Goal: Task Accomplishment & Management: Use online tool/utility

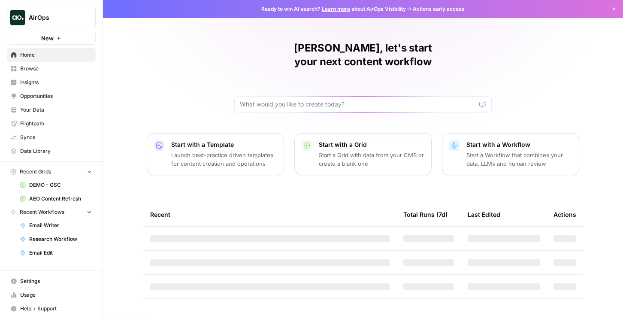
click at [45, 105] on link "Your Data" at bounding box center [51, 110] width 89 height 14
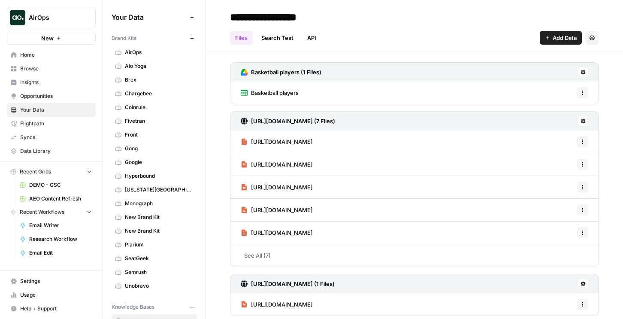
click at [64, 14] on span "AirOps" at bounding box center [55, 17] width 52 height 9
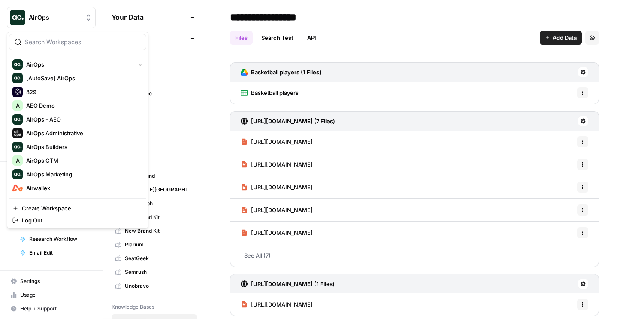
click at [195, 39] on button "New" at bounding box center [192, 38] width 10 height 10
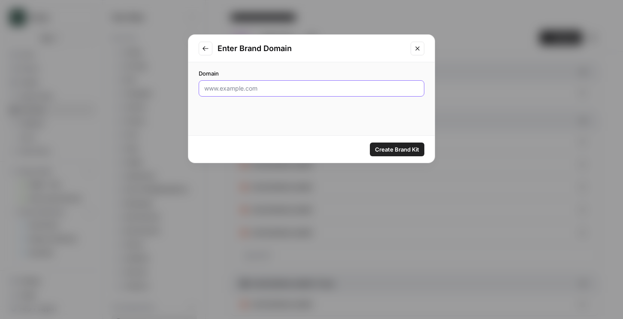
click at [247, 90] on input "Domain" at bounding box center [311, 88] width 214 height 9
click at [122, 84] on div "Enter Brand Domain Domain Create Brand Kit" at bounding box center [311, 159] width 623 height 319
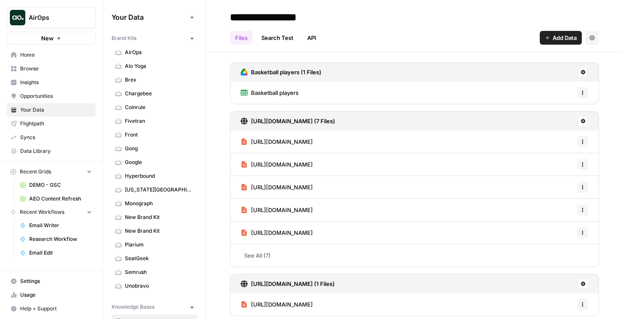
click at [55, 20] on span "AirOps" at bounding box center [55, 17] width 52 height 9
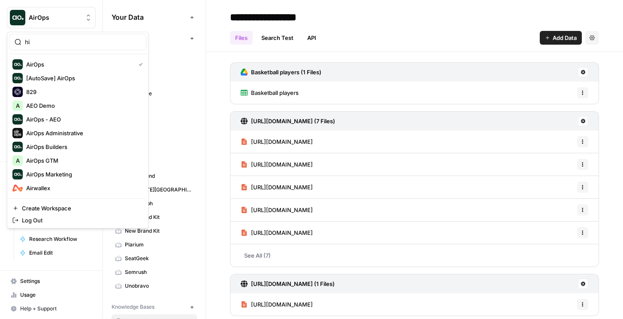
type input "h"
type input "nicole"
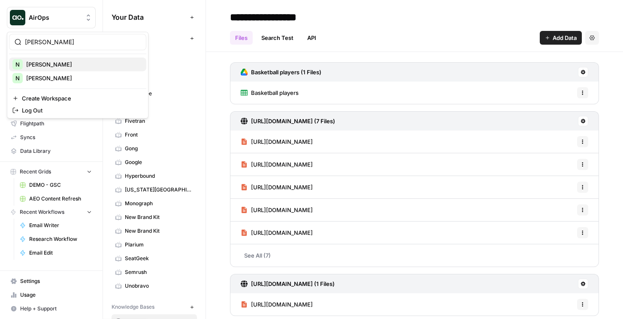
click at [50, 66] on span "[PERSON_NAME]" at bounding box center [82, 64] width 113 height 9
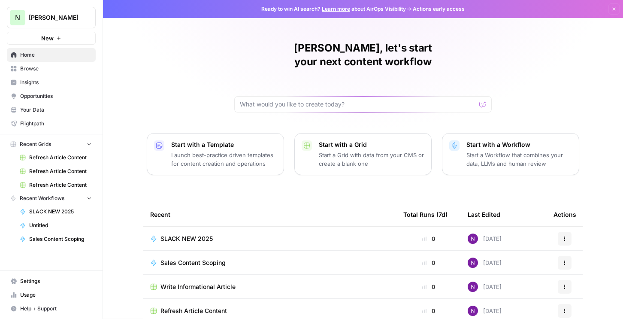
click at [44, 40] on span "New" at bounding box center [47, 38] width 12 height 9
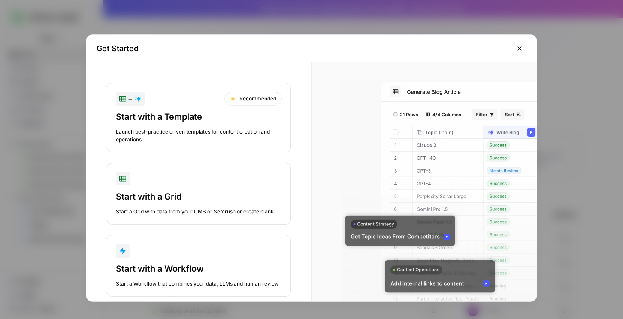
click at [51, 135] on div "Get Started + Recommended Start with a Template Launch best-practice driven tem…" at bounding box center [311, 159] width 623 height 319
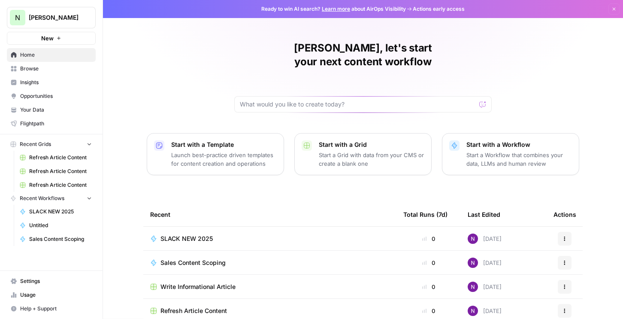
click at [35, 108] on span "Your Data" at bounding box center [56, 110] width 72 height 8
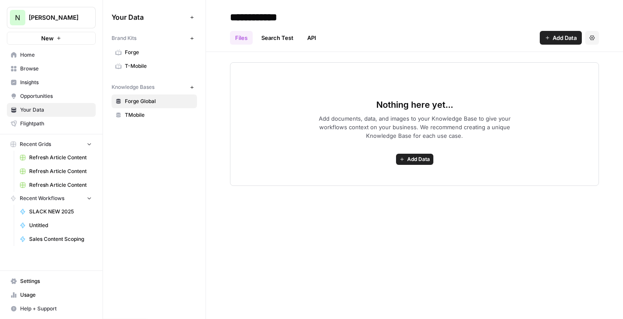
click at [195, 35] on button "New" at bounding box center [192, 38] width 10 height 10
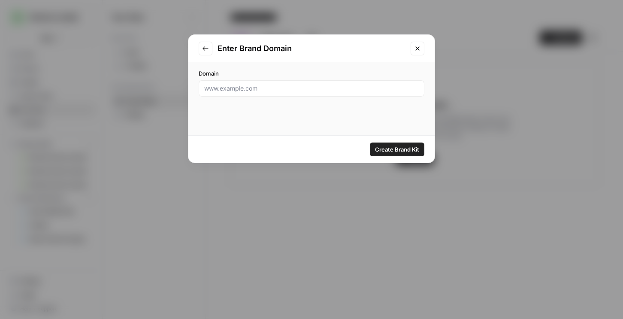
click at [226, 93] on div at bounding box center [312, 88] width 226 height 16
click at [227, 90] on input "Domain" at bounding box center [311, 88] width 214 height 9
type input "protolabs.com"
click button "Create Brand Kit" at bounding box center [397, 149] width 54 height 14
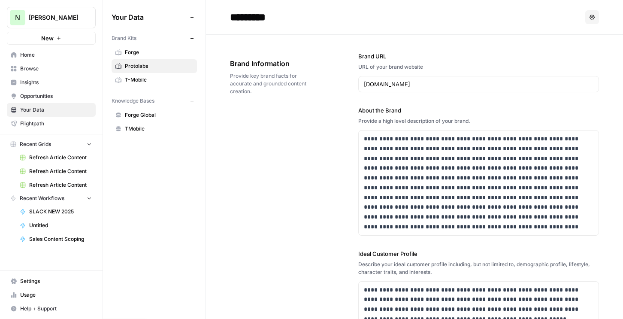
click at [67, 33] on button "New" at bounding box center [51, 38] width 89 height 13
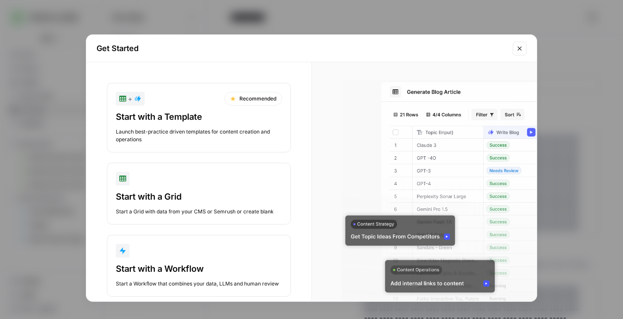
click at [191, 121] on div "Start with a Template" at bounding box center [199, 117] width 166 height 12
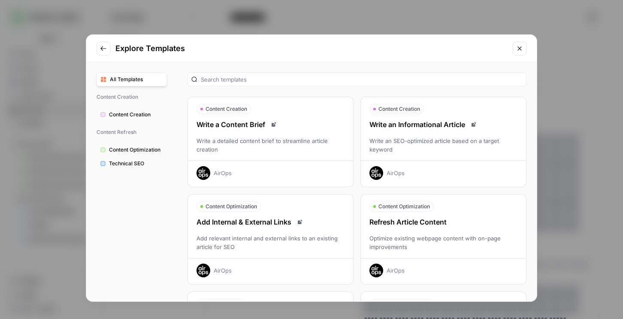
click at [405, 238] on div "Optimize existing webpage content with on-page improvements" at bounding box center [443, 242] width 165 height 17
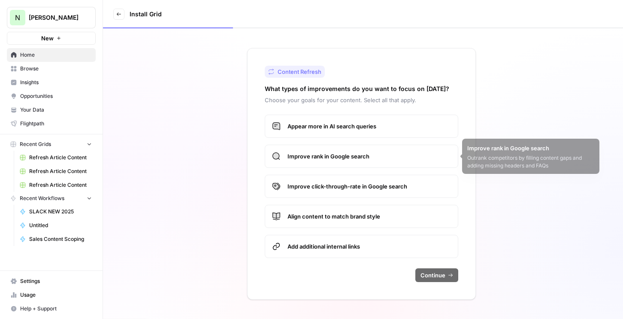
click at [343, 124] on span "Appear more in AI search queries" at bounding box center [368, 126] width 163 height 9
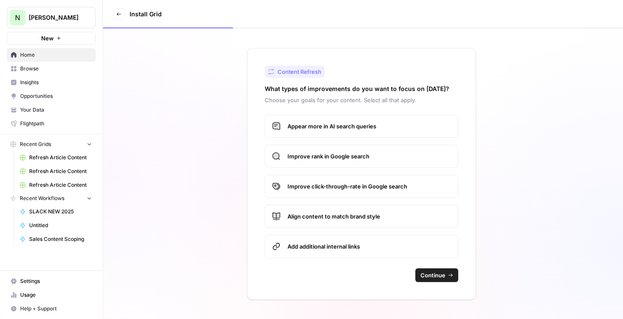
click at [342, 159] on span "Improve rank in Google search" at bounding box center [368, 156] width 163 height 9
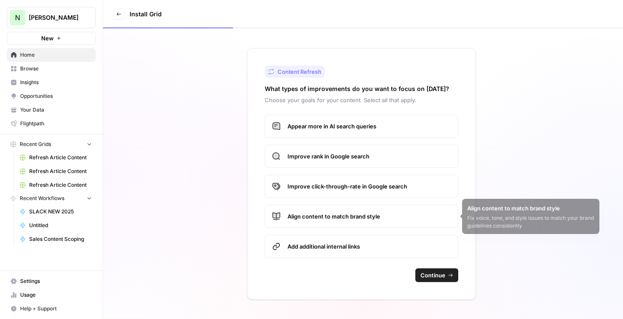
click at [349, 192] on label "Improve click-through-rate in Google search" at bounding box center [361, 186] width 193 height 23
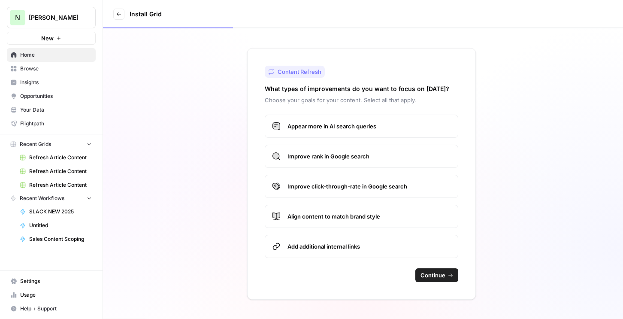
click at [352, 219] on span "Align content to match brand style" at bounding box center [368, 216] width 163 height 9
click at [430, 277] on span "Continue" at bounding box center [432, 275] width 25 height 9
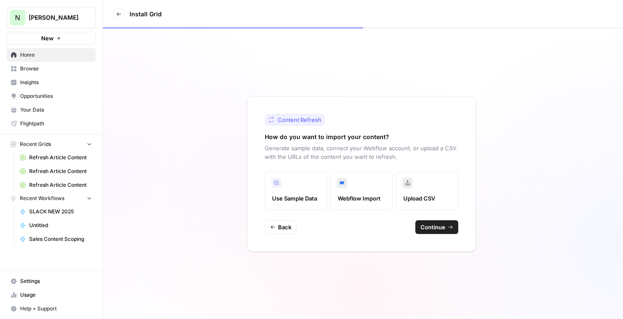
click at [426, 226] on span "Continue" at bounding box center [432, 227] width 25 height 9
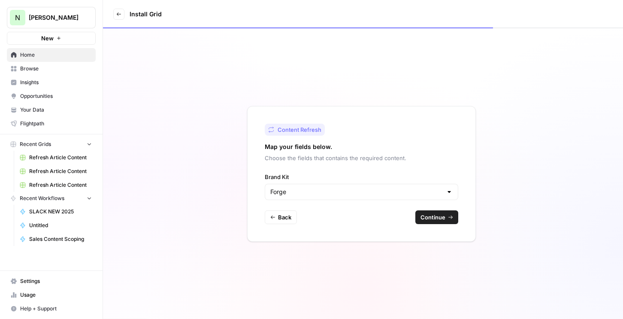
click at [424, 215] on span "Continue" at bounding box center [432, 217] width 25 height 9
click at [270, 207] on div "Content Refresh Map your fields below. Choose the fields that contains the requ…" at bounding box center [361, 173] width 229 height 135
click at [271, 216] on icon "button" at bounding box center [272, 216] width 5 height 5
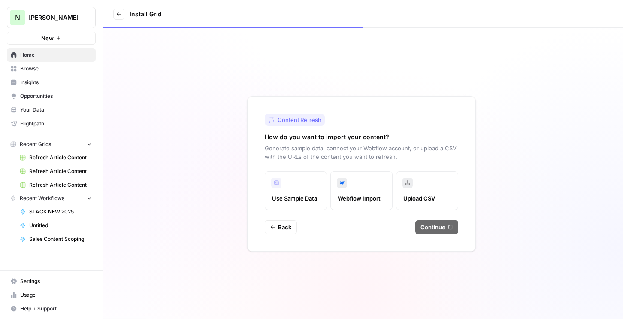
click at [76, 54] on span "Home" at bounding box center [56, 55] width 72 height 8
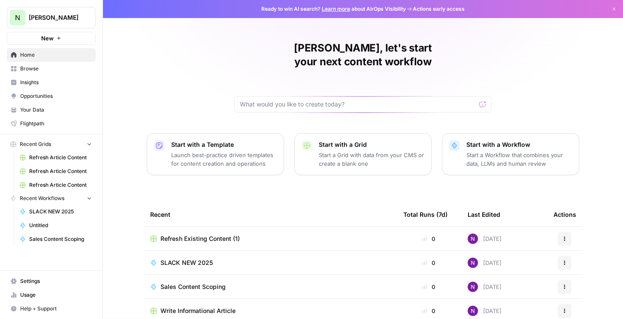
click at [71, 33] on button "New" at bounding box center [51, 38] width 89 height 13
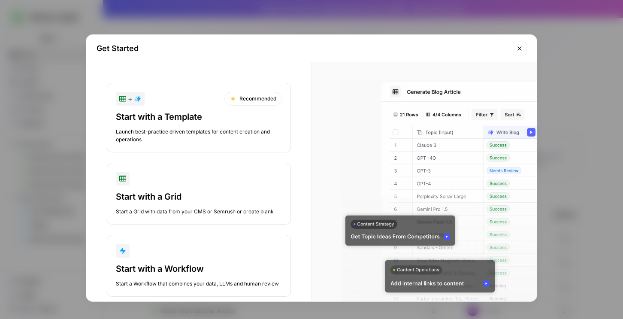
click at [192, 114] on div "Start with a Template" at bounding box center [199, 117] width 166 height 12
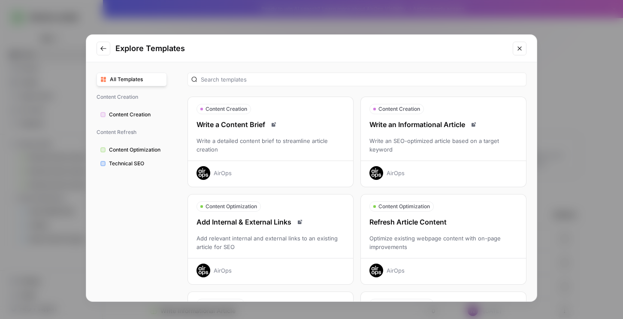
click at [397, 230] on div "Refresh Article Content Optimize existing webpage content with on-page improvem…" at bounding box center [443, 247] width 165 height 60
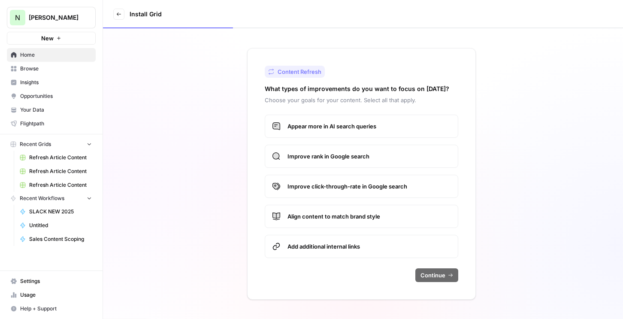
click at [336, 123] on span "Appear more in AI search queries" at bounding box center [368, 126] width 163 height 9
click at [331, 165] on label "Improve rank in Google search" at bounding box center [361, 155] width 193 height 23
click at [331, 187] on span "Improve click-through-rate in Google search" at bounding box center [368, 186] width 163 height 9
click at [335, 215] on span "Align content to match brand style" at bounding box center [368, 216] width 163 height 9
click at [340, 242] on span "Add additional internal links" at bounding box center [368, 246] width 163 height 9
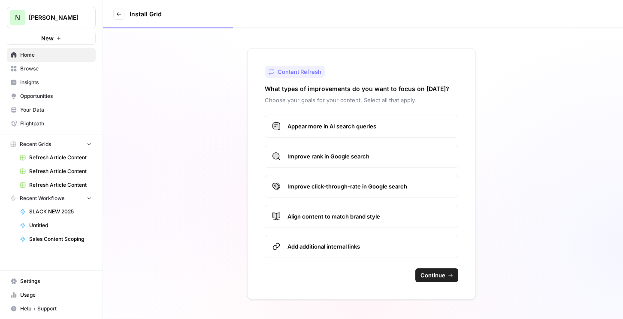
click at [427, 274] on span "Continue" at bounding box center [432, 275] width 25 height 9
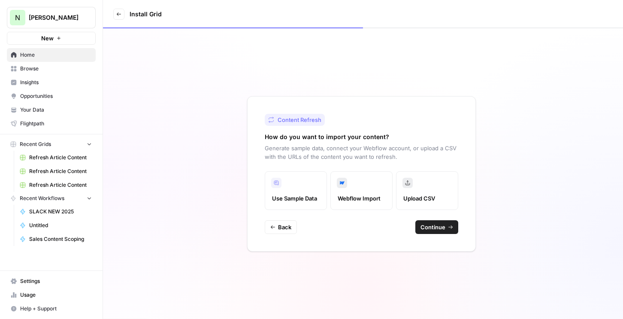
click at [439, 229] on span "Continue" at bounding box center [432, 227] width 25 height 9
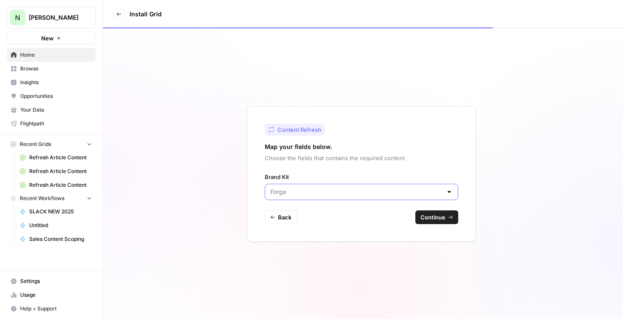
click at [378, 193] on input "Brand Kit" at bounding box center [356, 191] width 172 height 9
click at [324, 221] on span "Protolabs" at bounding box center [359, 225] width 175 height 9
type input "Protolabs"
click at [447, 222] on button "Continue" at bounding box center [436, 217] width 43 height 14
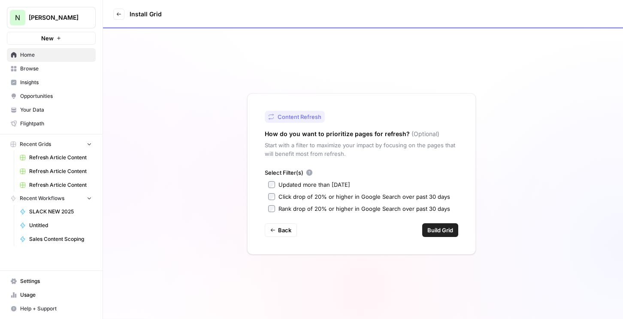
click at [431, 231] on span "Build Grid" at bounding box center [440, 230] width 26 height 9
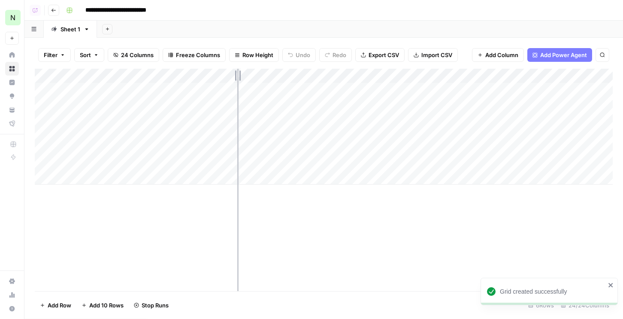
drag, startPoint x: 141, startPoint y: 74, endPoint x: 259, endPoint y: 79, distance: 118.4
click at [259, 79] on div "Add Column" at bounding box center [324, 127] width 578 height 116
click at [45, 90] on div "Add Column" at bounding box center [324, 127] width 578 height 116
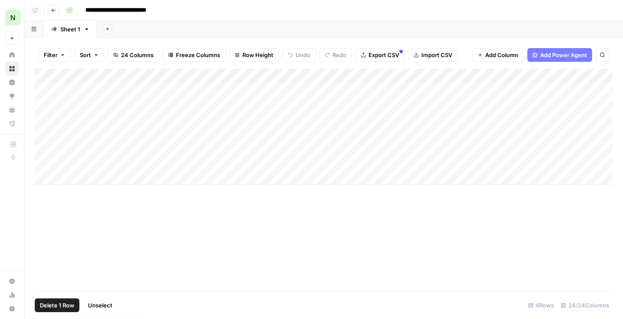
click at [45, 103] on div "Add Column" at bounding box center [324, 127] width 578 height 116
click at [45, 116] on div "Add Column" at bounding box center [324, 127] width 578 height 116
click at [45, 135] on div "Add Column" at bounding box center [324, 127] width 578 height 116
click at [45, 150] on div "Add Column" at bounding box center [324, 127] width 578 height 116
click at [45, 164] on div "Add Column" at bounding box center [324, 127] width 578 height 116
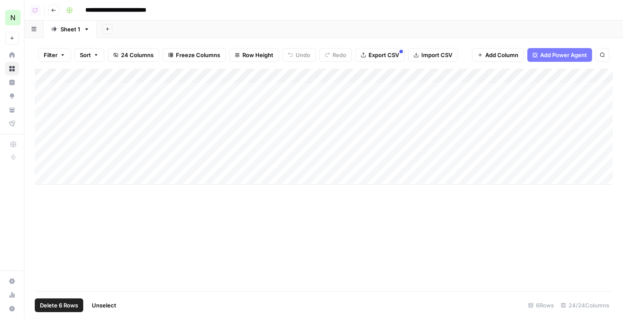
click at [43, 149] on div "Add Column" at bounding box center [324, 127] width 578 height 116
click at [44, 133] on div "Add Column" at bounding box center [324, 127] width 578 height 116
click at [45, 109] on div "Add Column" at bounding box center [324, 127] width 578 height 116
click at [45, 120] on div "Add Column" at bounding box center [324, 127] width 578 height 116
click at [45, 107] on div "Add Column" at bounding box center [324, 127] width 578 height 116
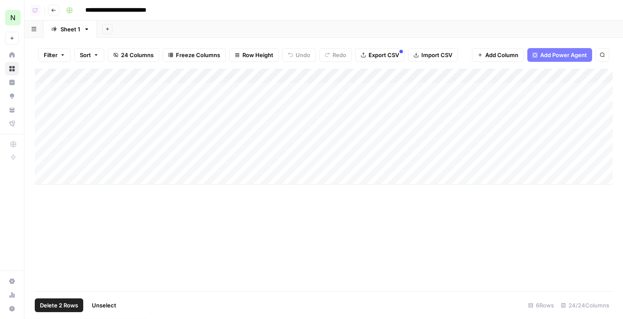
click at [43, 89] on div "Add Column" at bounding box center [324, 127] width 578 height 116
click at [42, 162] on div "Add Column" at bounding box center [324, 127] width 578 height 116
click at [48, 77] on div "Add Column" at bounding box center [324, 127] width 578 height 116
click at [47, 135] on div "Add Column" at bounding box center [324, 127] width 578 height 116
click at [44, 135] on div "Add Column" at bounding box center [324, 127] width 578 height 116
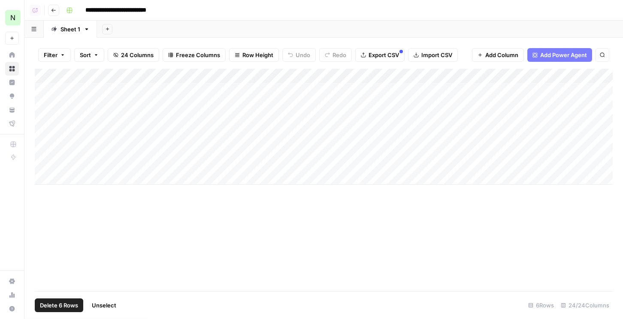
click at [44, 145] on div "Add Column" at bounding box center [324, 127] width 578 height 116
click at [58, 301] on span "Delete 5 Rows" at bounding box center [59, 305] width 38 height 9
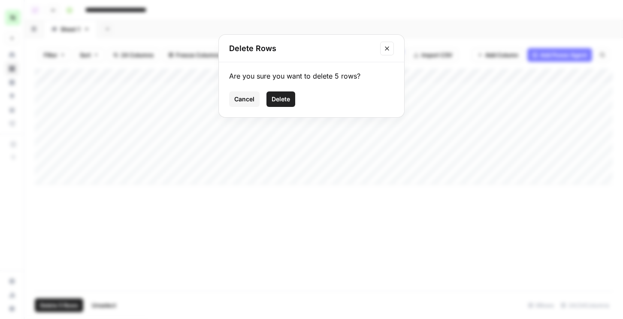
click at [286, 95] on span "Delete" at bounding box center [280, 99] width 18 height 9
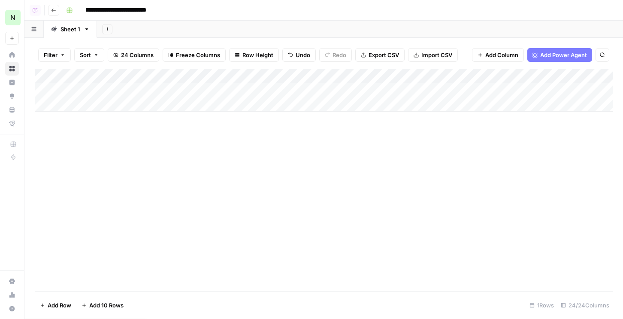
click at [220, 91] on div "Add Column" at bounding box center [324, 90] width 578 height 43
click at [228, 93] on div "Add Column" at bounding box center [324, 90] width 578 height 43
click at [370, 91] on div "Add Column" at bounding box center [324, 90] width 578 height 43
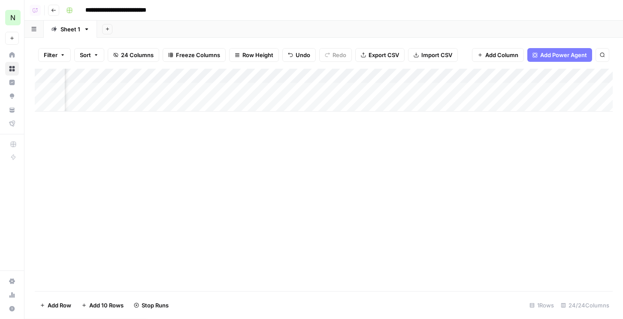
click at [429, 81] on div "Add Column" at bounding box center [324, 90] width 578 height 43
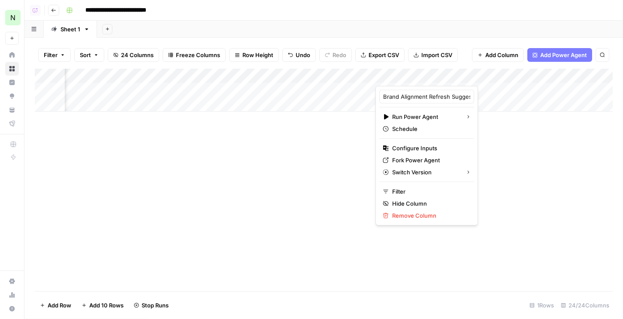
click at [452, 63] on div "Filter Sort 24 Columns Freeze Columns Row Height Undo Redo Export CSV Import CS…" at bounding box center [324, 54] width 578 height 27
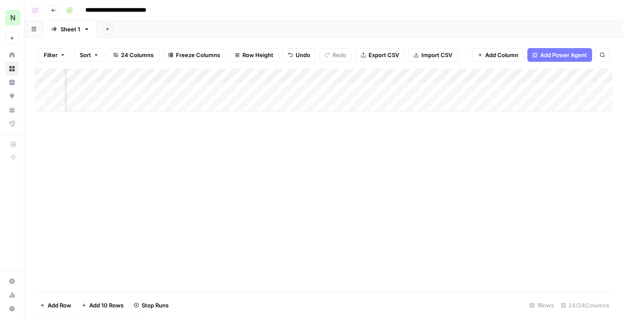
click at [442, 93] on div "Add Column" at bounding box center [324, 90] width 578 height 43
click at [87, 105] on div "Add Column" at bounding box center [324, 90] width 578 height 43
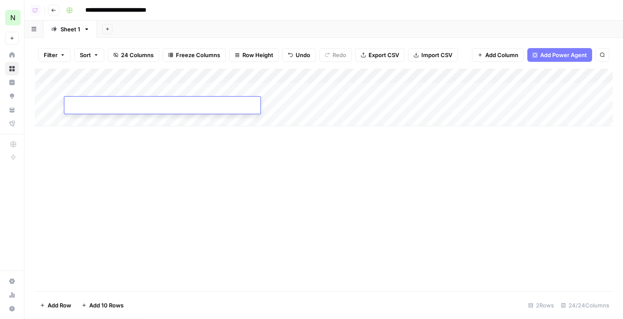
click at [101, 105] on input at bounding box center [136, 107] width 137 height 10
type input "**********"
click at [318, 107] on div "Add Column" at bounding box center [324, 97] width 578 height 57
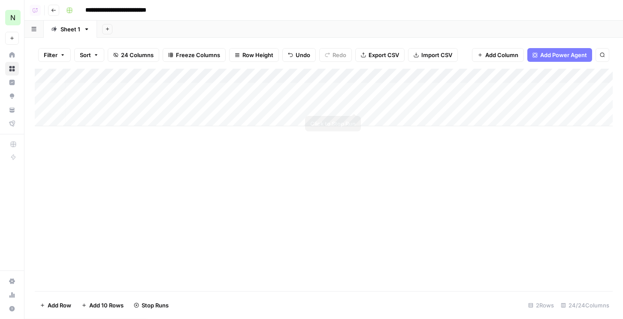
click at [358, 102] on div "Add Column" at bounding box center [324, 97] width 578 height 57
click at [54, 103] on div "Add Column" at bounding box center [324, 97] width 578 height 57
click at [113, 118] on div "Add Column" at bounding box center [324, 97] width 578 height 57
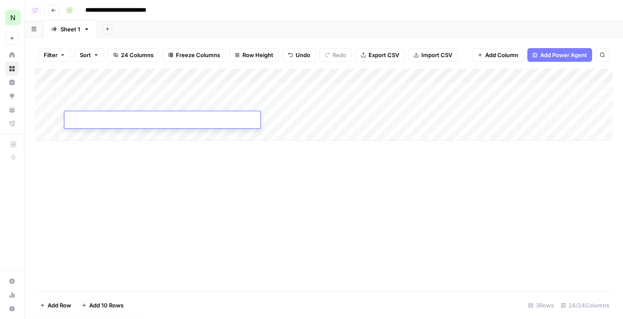
click at [99, 123] on input at bounding box center [136, 121] width 137 height 10
type input "**********"
click at [55, 119] on div "Add Column" at bounding box center [324, 105] width 578 height 72
click at [116, 9] on input "**********" at bounding box center [125, 10] width 89 height 14
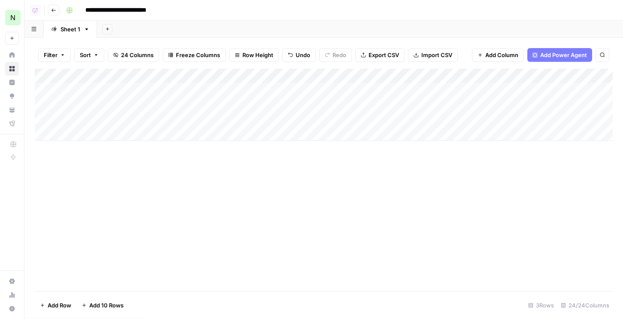
drag, startPoint x: 158, startPoint y: 11, endPoint x: 202, endPoint y: 12, distance: 44.6
click at [202, 12] on div "**********" at bounding box center [338, 10] width 551 height 14
type input "**********"
click at [51, 15] on button "Go back" at bounding box center [53, 10] width 11 height 11
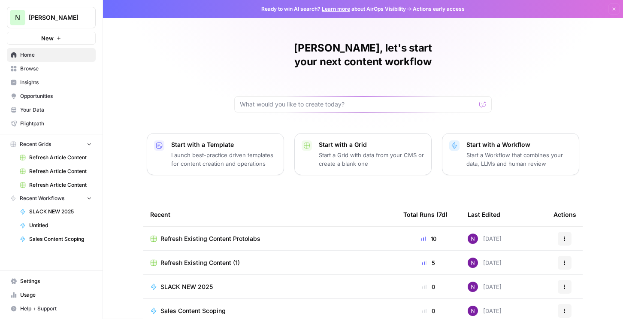
click at [76, 36] on button "New" at bounding box center [51, 38] width 89 height 13
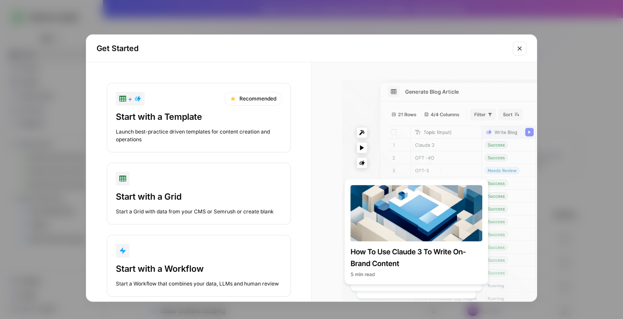
click at [191, 73] on div "+ Recommended Start with a Template Launch best-practice driven templates for c…" at bounding box center [198, 189] width 225 height 255
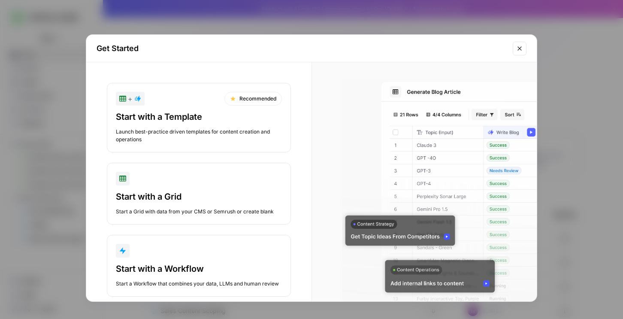
click at [188, 119] on div "Start with a Template" at bounding box center [199, 117] width 166 height 12
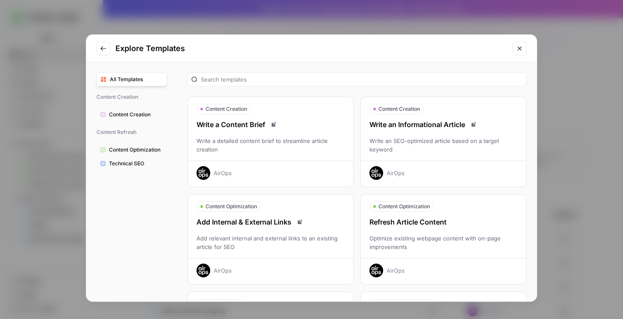
click at [415, 129] on div "Write an Informational Article" at bounding box center [443, 124] width 165 height 10
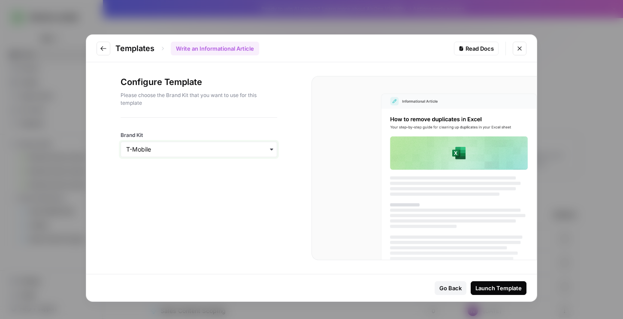
click at [227, 147] on input "Brand Kit" at bounding box center [198, 149] width 145 height 9
click at [191, 202] on div "Protolabs" at bounding box center [199, 205] width 156 height 16
click at [506, 281] on button "Launch Template" at bounding box center [498, 288] width 56 height 14
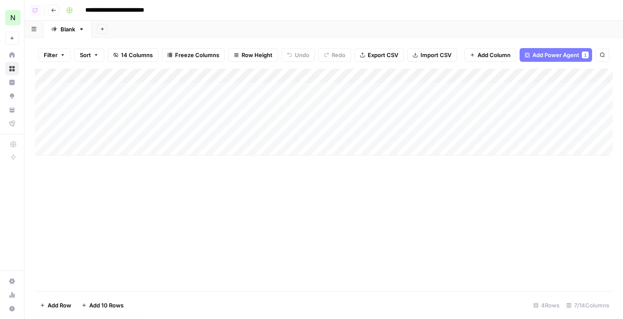
click at [45, 75] on div "Add Column" at bounding box center [324, 112] width 578 height 87
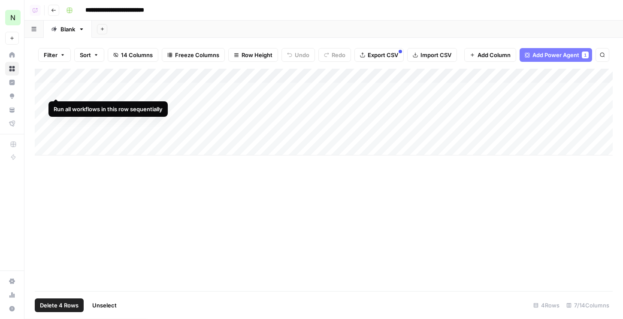
click at [57, 90] on div "Add Column" at bounding box center [324, 112] width 578 height 87
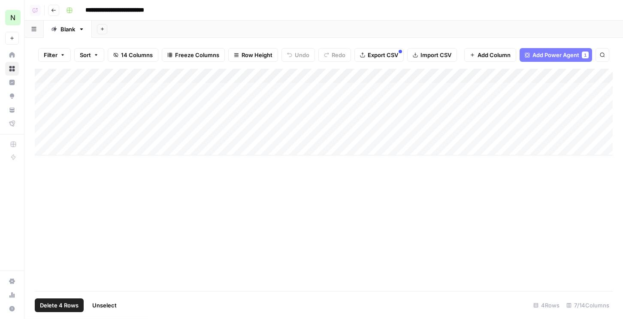
click at [57, 106] on div "Add Column" at bounding box center [324, 112] width 578 height 87
click at [57, 120] on div "Add Column" at bounding box center [324, 112] width 578 height 87
click at [57, 135] on div "Add Column" at bounding box center [324, 112] width 578 height 87
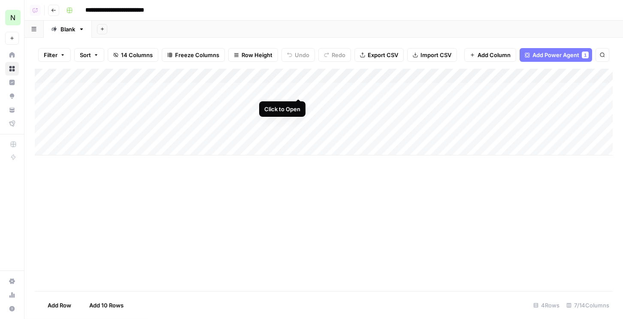
click at [297, 89] on div "Add Column" at bounding box center [324, 112] width 578 height 87
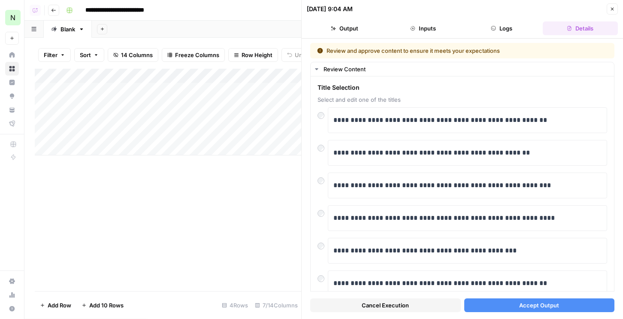
click at [482, 307] on button "Accept Output" at bounding box center [539, 305] width 150 height 14
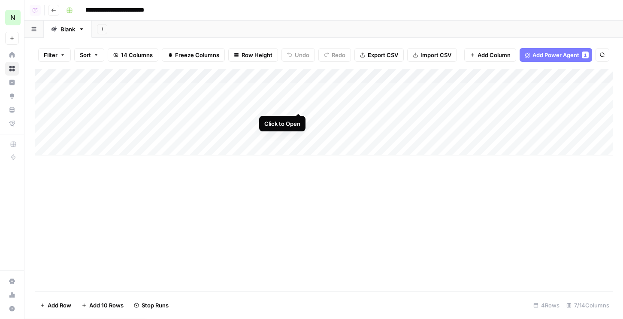
click at [300, 104] on div "Add Column" at bounding box center [324, 112] width 578 height 87
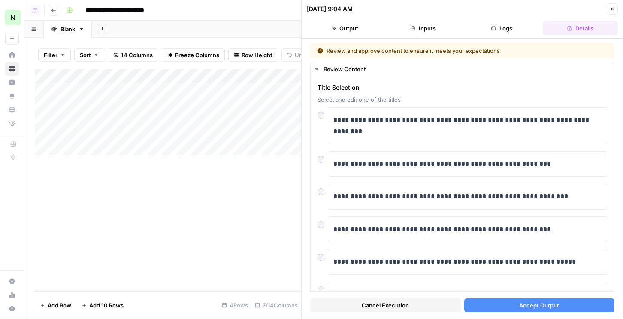
click at [484, 312] on div "Cancel Execution Accept Output" at bounding box center [462, 302] width 304 height 23
click at [296, 120] on div "Add Column" at bounding box center [168, 112] width 266 height 87
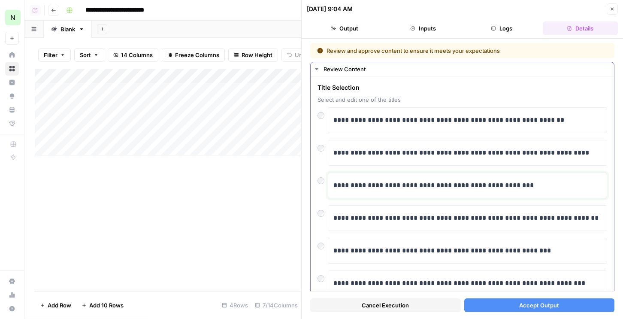
click at [342, 181] on p "**********" at bounding box center [467, 185] width 268 height 11
click at [334, 180] on p "**********" at bounding box center [467, 185] width 268 height 11
click at [494, 304] on button "Accept Output" at bounding box center [539, 305] width 150 height 14
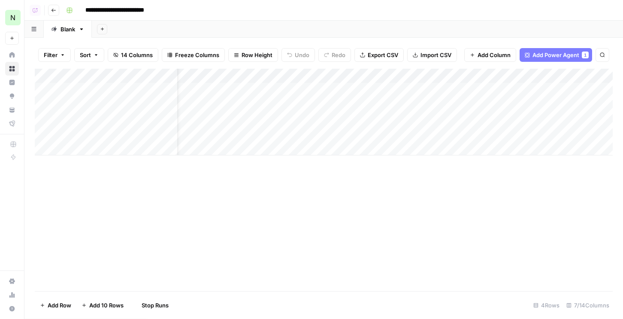
scroll to position [0, 26]
click at [271, 133] on div "Add Column" at bounding box center [324, 112] width 578 height 87
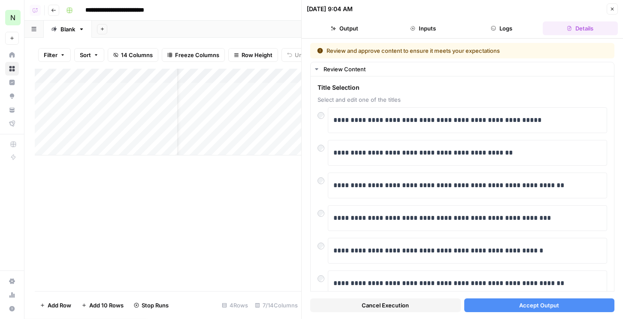
click at [479, 309] on button "Accept Output" at bounding box center [539, 305] width 150 height 14
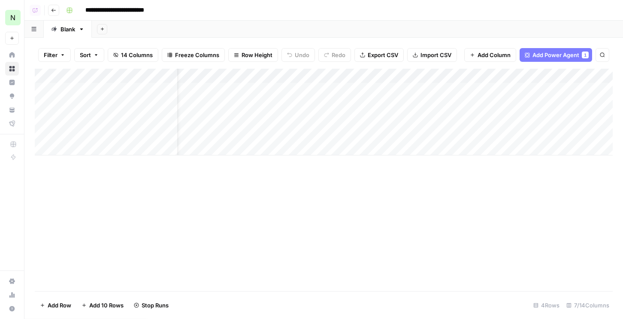
click at [271, 102] on div "Add Column" at bounding box center [329, 112] width 588 height 87
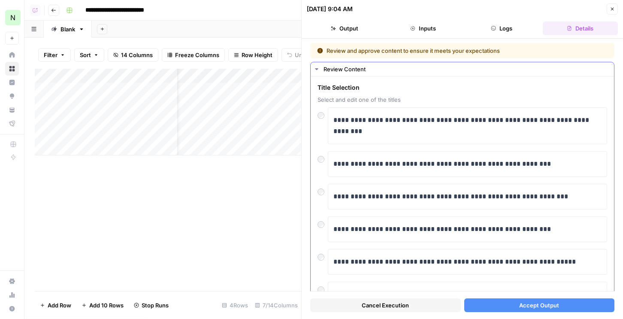
click at [325, 165] on div "**********" at bounding box center [461, 164] width 289 height 26
click at [485, 302] on button "Accept Output" at bounding box center [539, 305] width 150 height 14
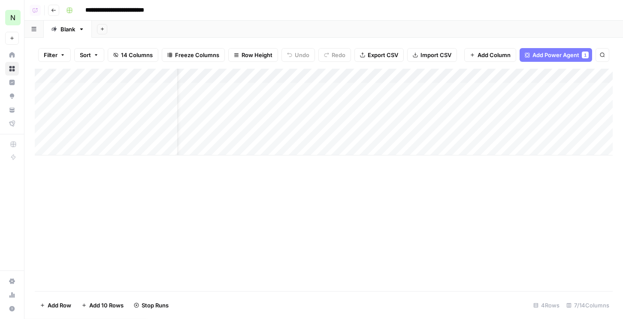
click at [112, 8] on input "**********" at bounding box center [123, 10] width 84 height 14
type input "**********"
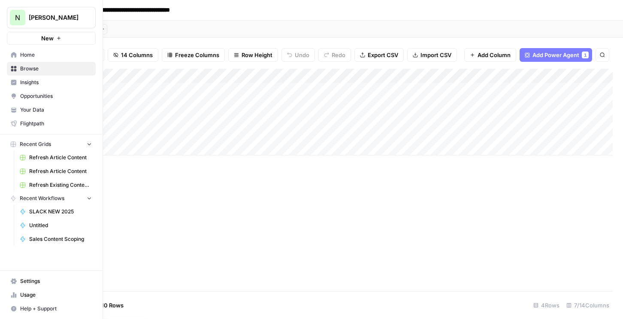
click at [30, 51] on span "Home" at bounding box center [56, 55] width 72 height 8
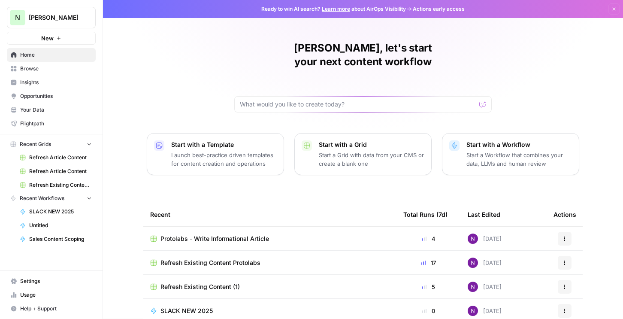
click at [193, 258] on span "Refresh Existing Content Protolabs" at bounding box center [210, 262] width 100 height 9
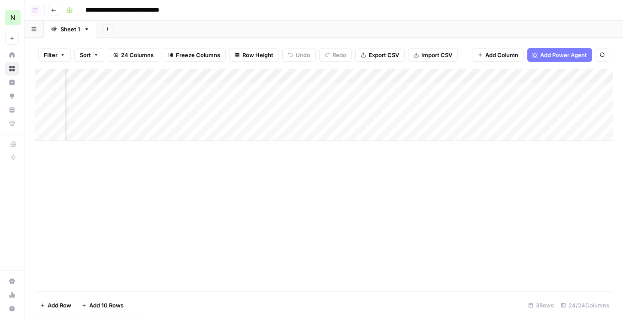
scroll to position [0, 1316]
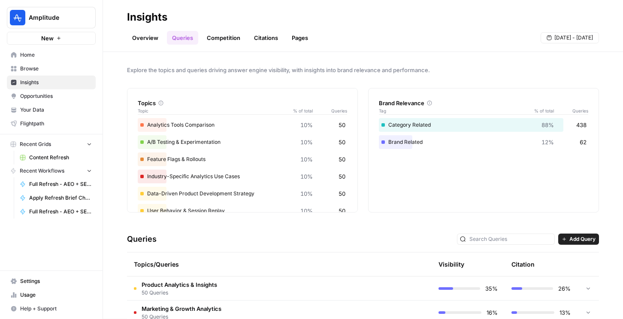
click at [141, 39] on link "Overview" at bounding box center [145, 38] width 36 height 14
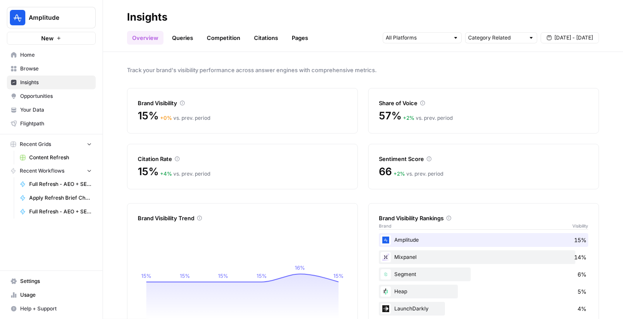
click at [174, 43] on link "Queries" at bounding box center [182, 38] width 31 height 14
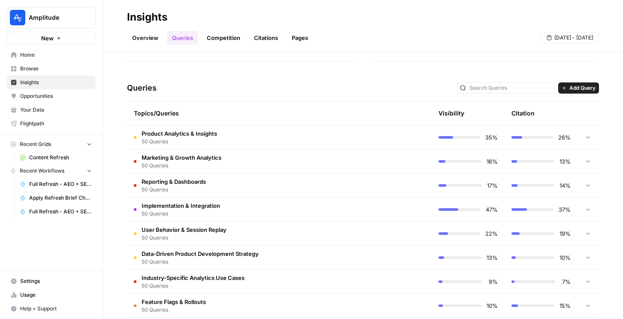
scroll to position [154, 0]
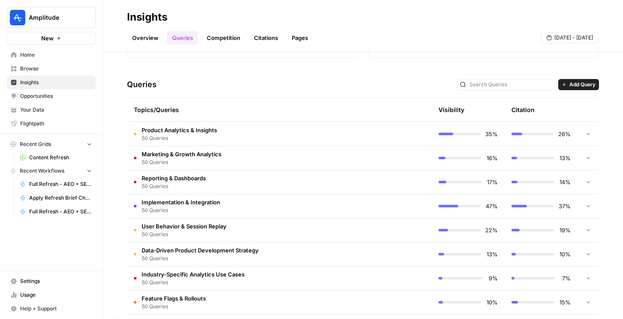
click at [142, 27] on div "Overview Queries Competition Citations Pages Sep 2 - Sep 8" at bounding box center [363, 34] width 472 height 21
click at [142, 34] on link "Overview" at bounding box center [145, 38] width 36 height 14
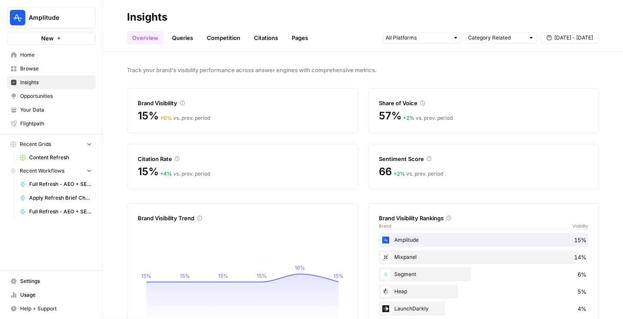
click at [48, 93] on span "Opportunities" at bounding box center [56, 96] width 72 height 8
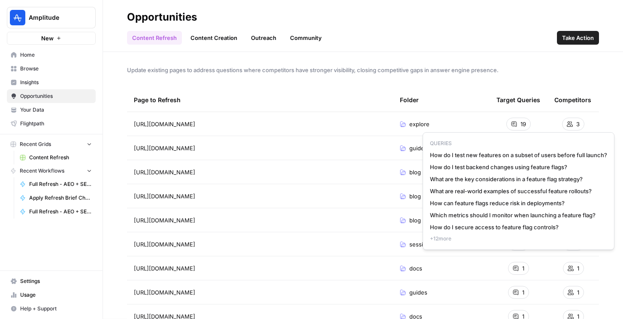
click at [517, 123] on div "19" at bounding box center [518, 123] width 24 height 13
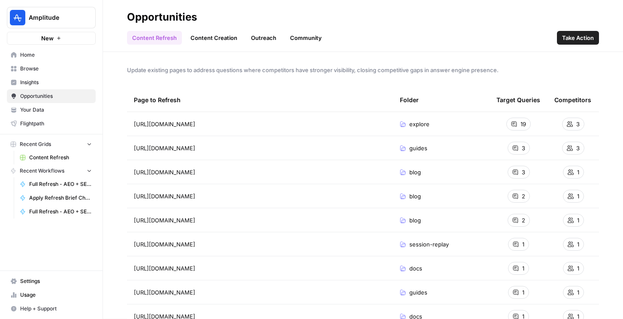
click at [517, 123] on div "19" at bounding box center [518, 123] width 24 height 13
click at [584, 36] on span "Take Action" at bounding box center [578, 37] width 32 height 9
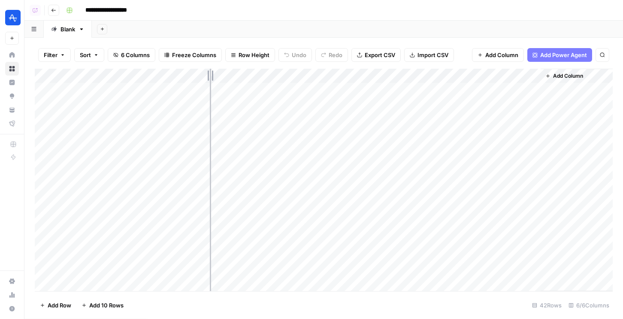
drag, startPoint x: 204, startPoint y: 72, endPoint x: 293, endPoint y: 79, distance: 89.4
click at [293, 79] on div "Add Column" at bounding box center [324, 180] width 578 height 222
drag, startPoint x: 129, startPoint y: 75, endPoint x: 143, endPoint y: 75, distance: 14.6
click at [143, 75] on div "Add Column" at bounding box center [324, 180] width 578 height 222
click at [473, 74] on div "Add Column" at bounding box center [324, 180] width 578 height 222
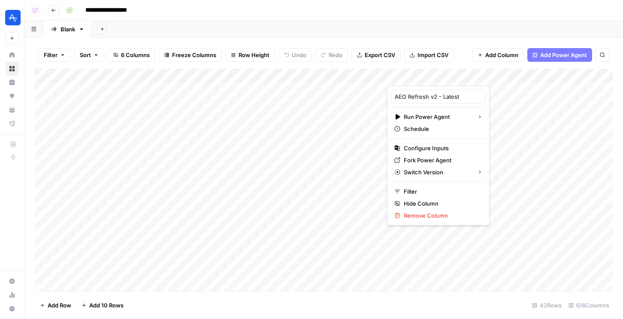
click at [473, 64] on div "Filter Sort 6 Columns Freeze Columns Row Height Undo Redo Export CSV Import CSV…" at bounding box center [324, 54] width 578 height 27
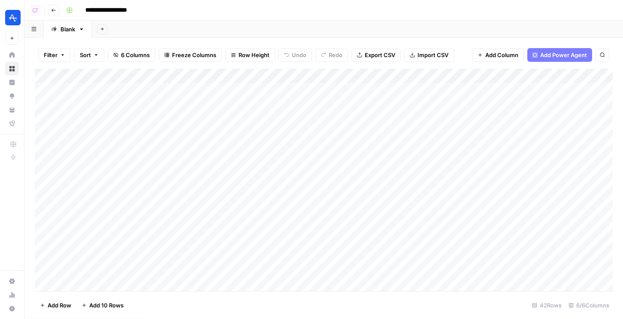
click at [51, 14] on button "Go back" at bounding box center [53, 10] width 11 height 11
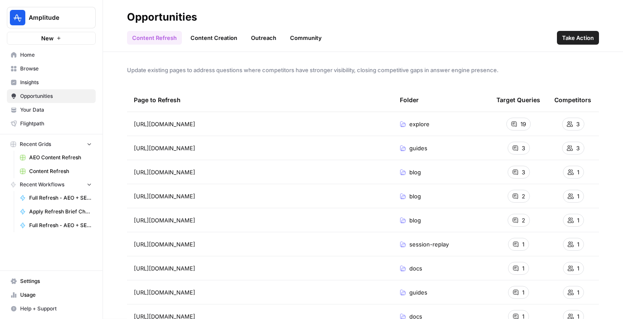
click at [42, 81] on span "Insights" at bounding box center [56, 82] width 72 height 8
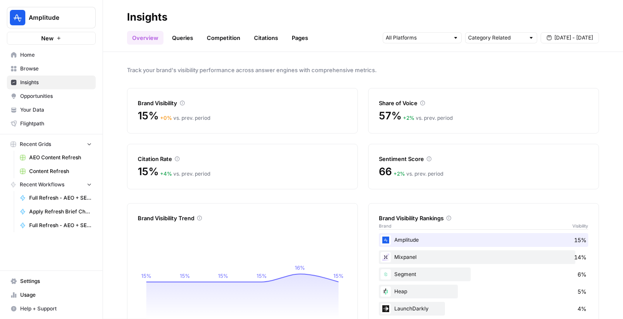
click at [170, 41] on link "Queries" at bounding box center [182, 38] width 31 height 14
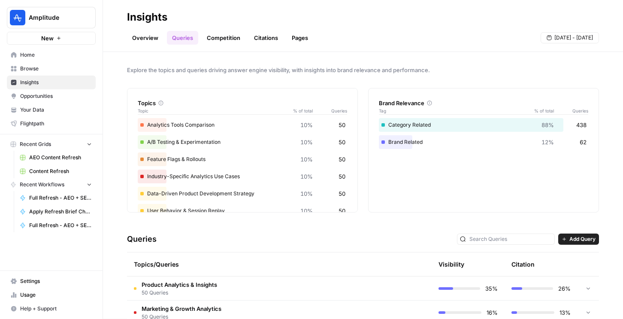
drag, startPoint x: 172, startPoint y: 125, endPoint x: 224, endPoint y: 160, distance: 62.4
click at [224, 160] on div "Analytics Tools Comparison 10% 50 A/B Testing & Experimentation 10% 50 Feature …" at bounding box center [242, 202] width 209 height 168
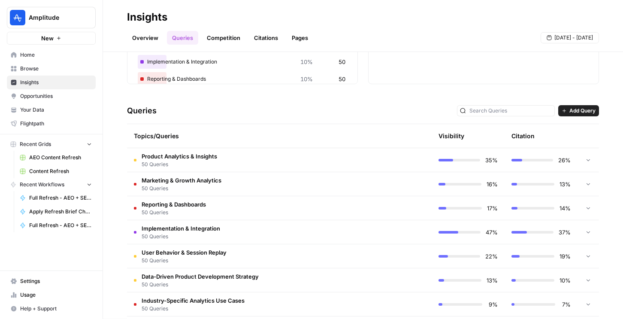
scroll to position [129, 0]
click at [306, 220] on td "Implementation & Integration 50 Queries" at bounding box center [243, 231] width 232 height 24
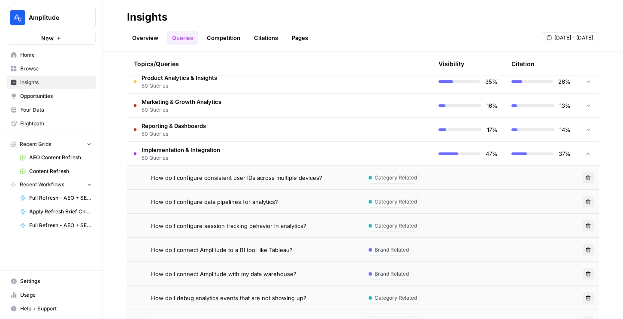
scroll to position [176, 0]
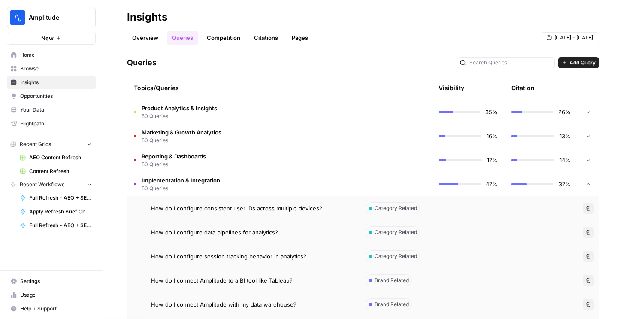
click at [232, 211] on span "How do I configure consistent user IDs across multiple devices?" at bounding box center [236, 208] width 171 height 9
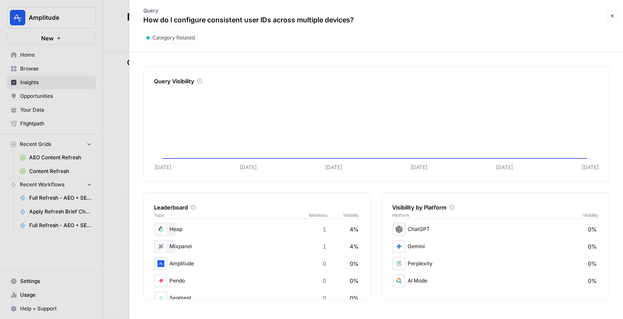
click at [610, 13] on icon "button" at bounding box center [611, 15] width 5 height 5
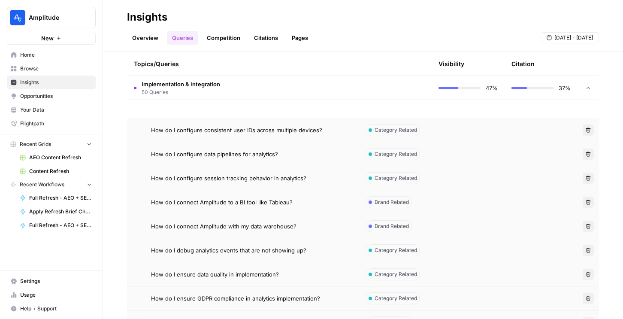
scroll to position [349, 0]
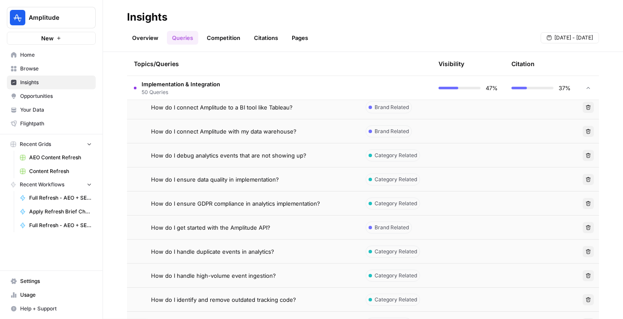
click at [304, 235] on td "How do I get started with the Amplitude API?" at bounding box center [243, 227] width 232 height 24
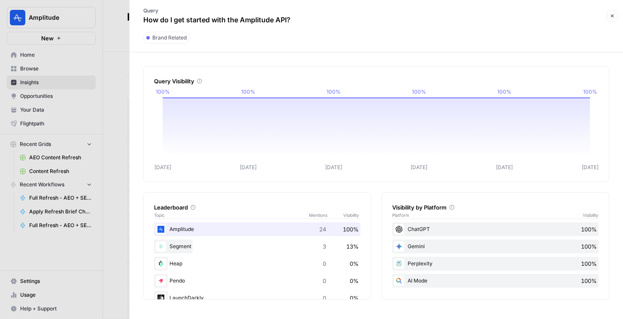
click at [612, 18] on icon "button" at bounding box center [611, 15] width 5 height 5
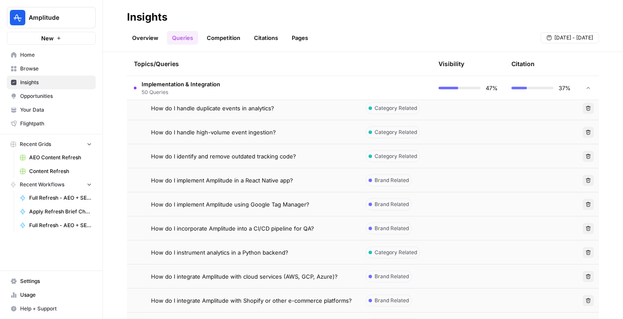
scroll to position [539, 0]
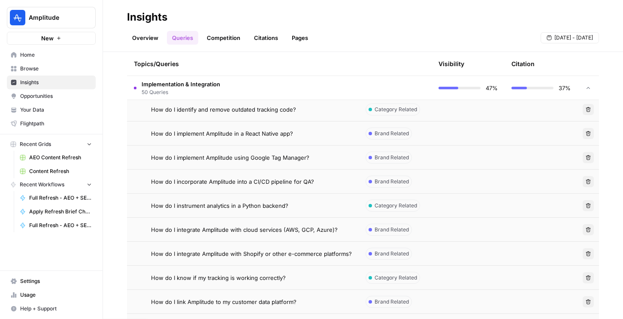
click at [319, 250] on span "How do I integrate Amplitude with Shopify or other e-commerce platforms?" at bounding box center [251, 253] width 201 height 9
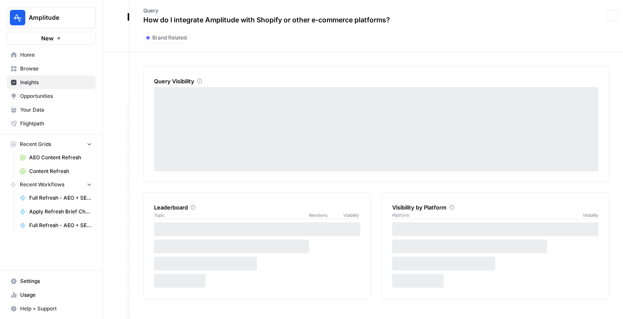
scroll to position [3, 0]
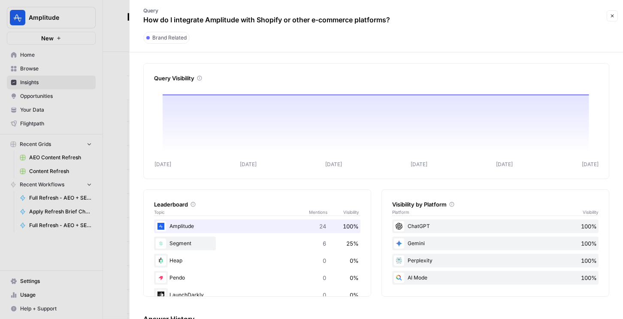
click at [607, 14] on button "Close" at bounding box center [611, 15] width 11 height 11
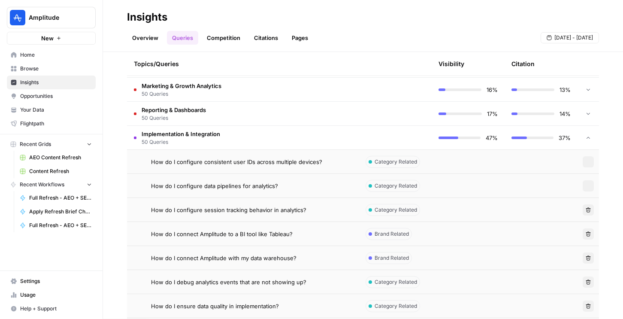
scroll to position [149, 0]
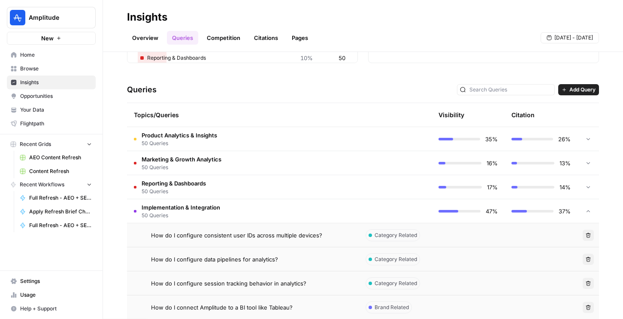
click at [210, 214] on span "50 Queries" at bounding box center [180, 215] width 78 height 8
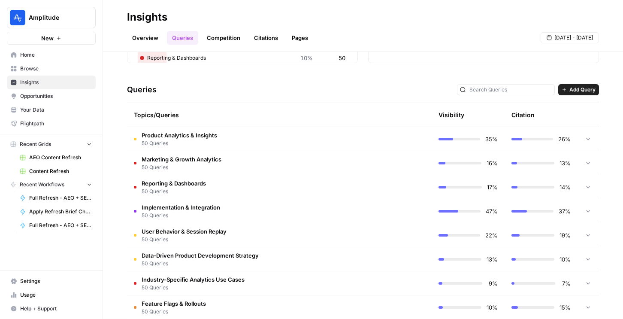
scroll to position [211, 0]
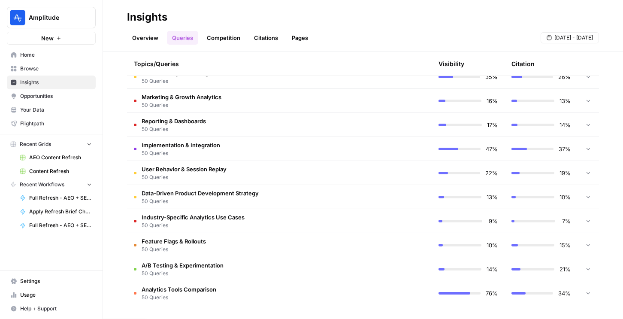
click at [234, 244] on td "Feature Flags & Rollouts 50 Queries" at bounding box center [243, 245] width 232 height 24
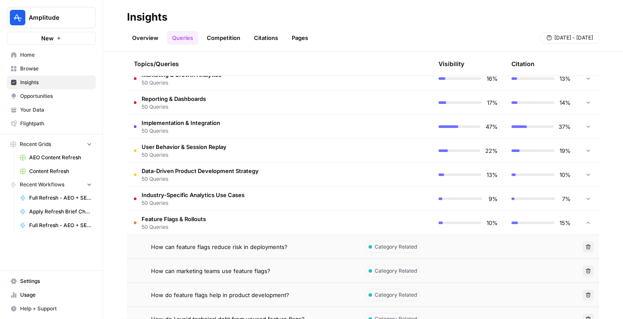
scroll to position [269, 0]
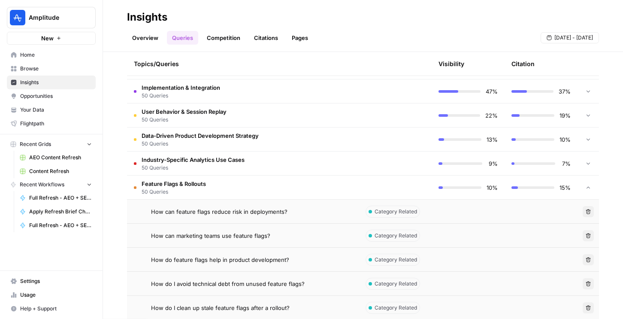
click at [230, 261] on span "How do feature flags help in product development?" at bounding box center [220, 259] width 138 height 9
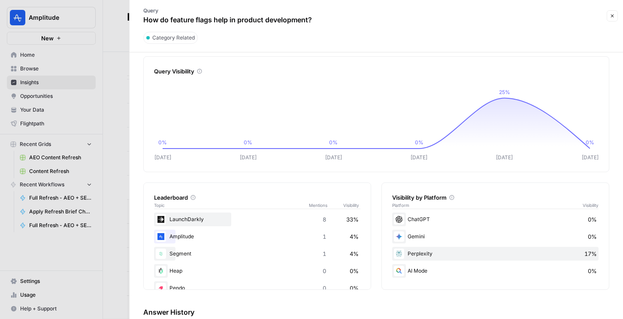
scroll to position [17, 0]
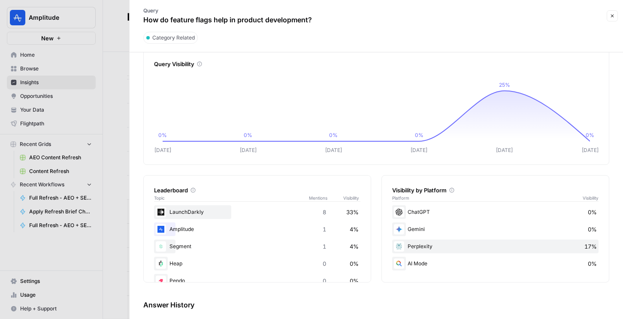
drag, startPoint x: 407, startPoint y: 211, endPoint x: 443, endPoint y: 262, distance: 62.2
click at [443, 262] on div "ChatGPT 0% Gemini 0% Perplexity 17% AI Mode 0%" at bounding box center [495, 237] width 206 height 65
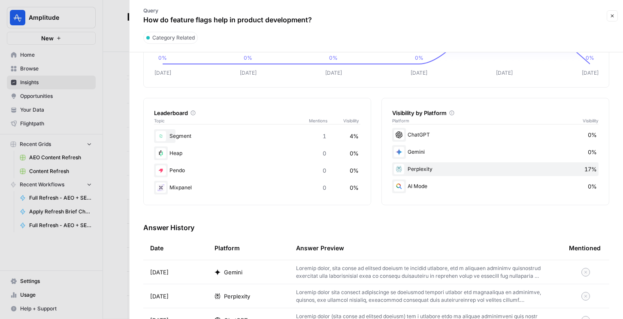
scroll to position [227, 0]
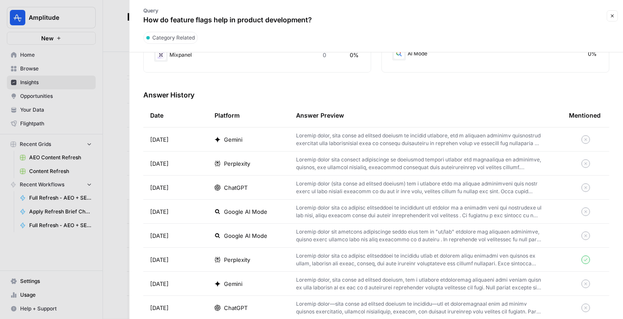
click at [325, 142] on p at bounding box center [418, 139] width 245 height 15
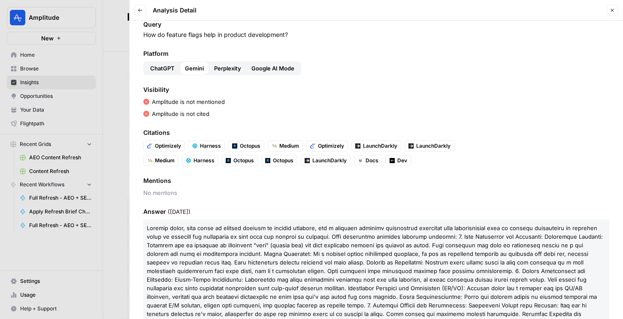
click at [136, 12] on button "Back" at bounding box center [140, 10] width 11 height 11
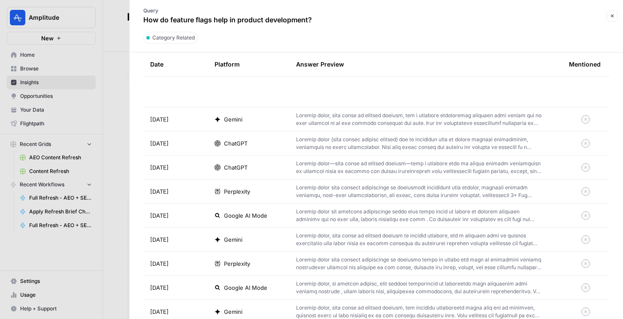
scroll to position [370, 0]
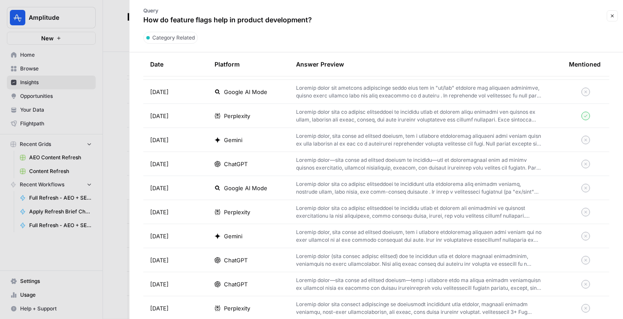
click at [118, 111] on div at bounding box center [311, 159] width 623 height 319
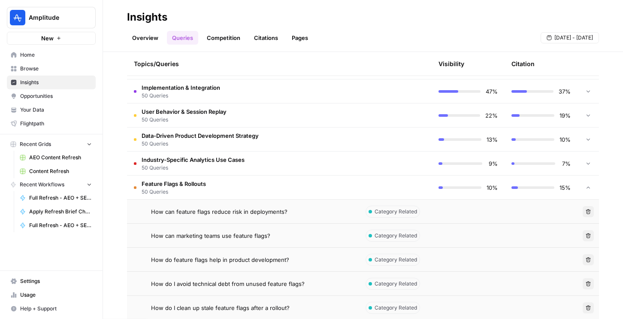
click at [191, 177] on td "Feature Flags & Rollouts 50 Queries" at bounding box center [243, 187] width 232 height 24
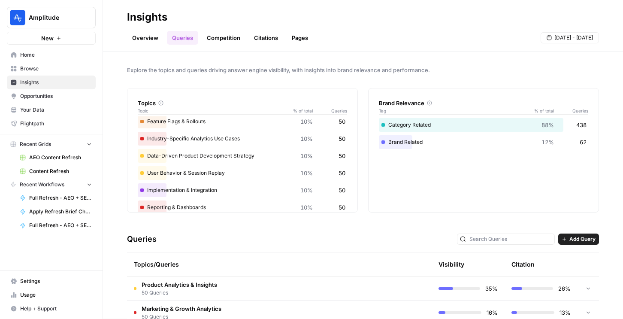
click at [145, 42] on link "Overview" at bounding box center [145, 38] width 36 height 14
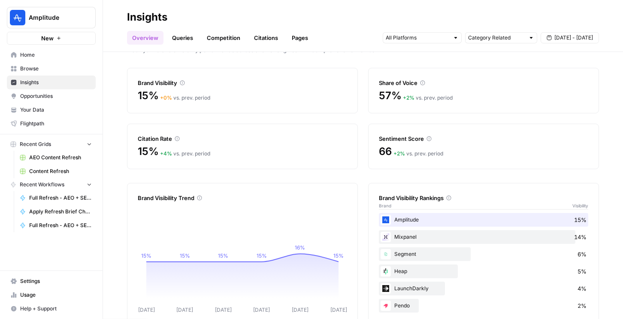
scroll to position [16, 0]
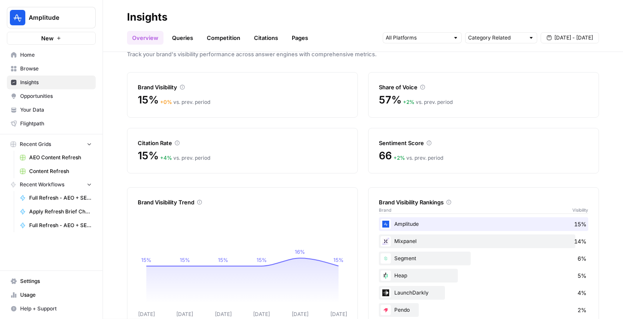
click at [226, 36] on link "Competition" at bounding box center [224, 38] width 44 height 14
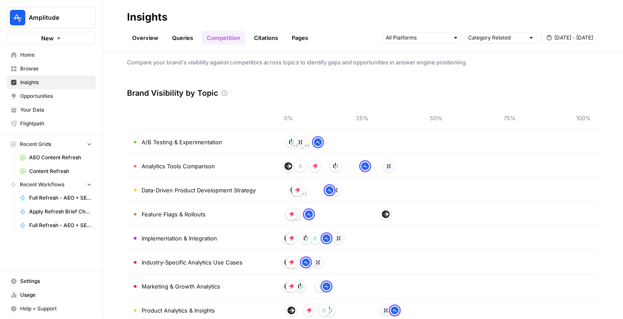
scroll to position [69, 0]
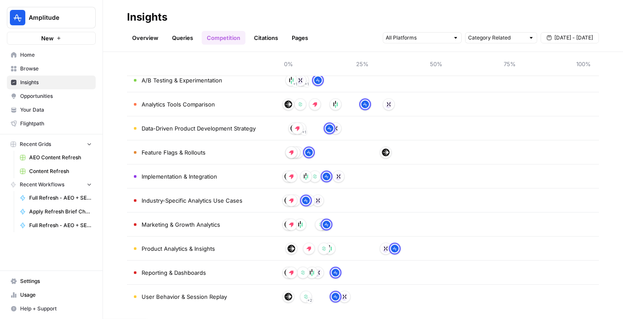
click at [259, 37] on link "Citations" at bounding box center [266, 38] width 34 height 14
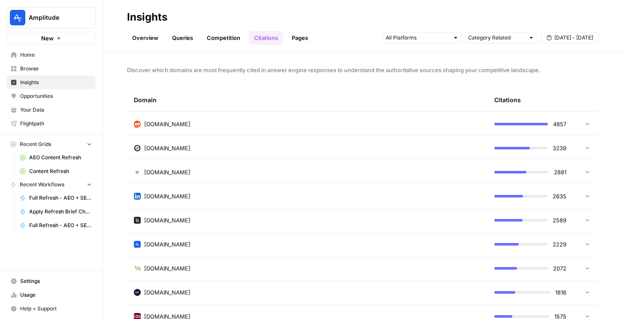
click at [585, 125] on icon at bounding box center [587, 123] width 6 height 6
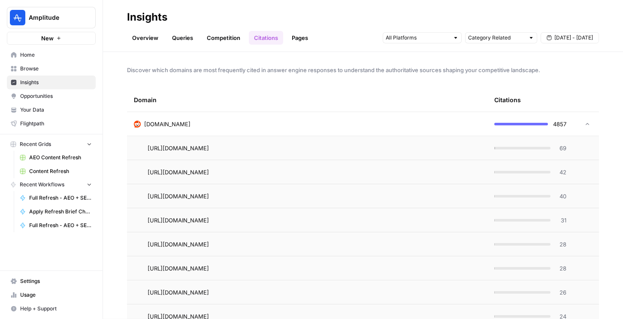
click at [298, 36] on link "Pages" at bounding box center [299, 38] width 27 height 14
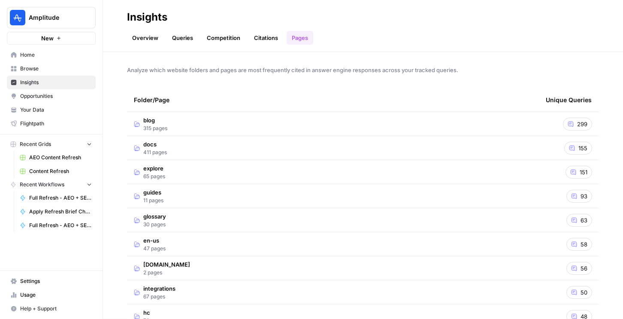
click at [575, 117] on div "299" at bounding box center [577, 123] width 29 height 13
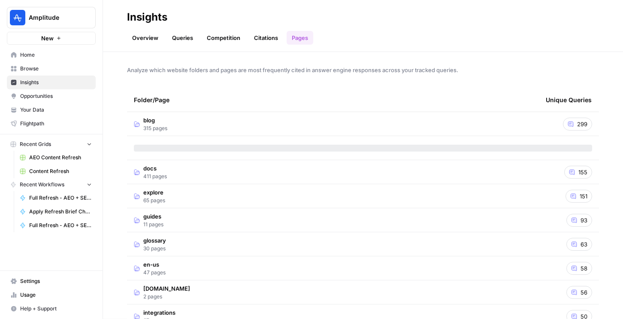
click at [575, 125] on div "299" at bounding box center [577, 123] width 29 height 13
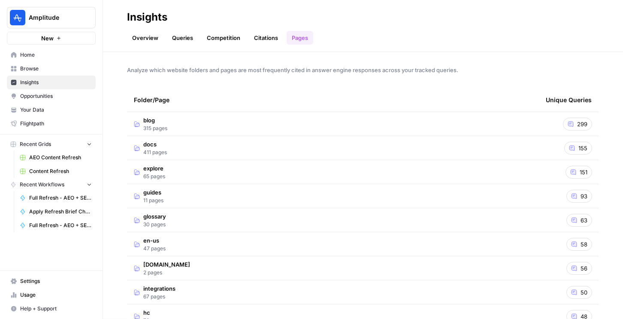
click at [483, 124] on td "blog 315 pages" at bounding box center [333, 124] width 412 height 24
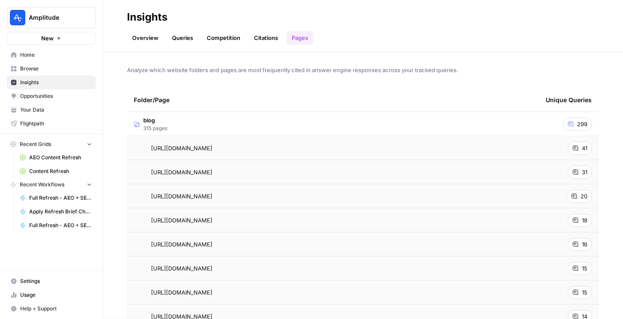
click at [183, 36] on link "Queries" at bounding box center [182, 38] width 31 height 14
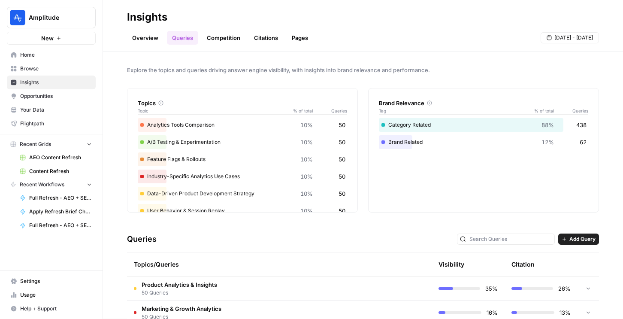
scroll to position [84, 0]
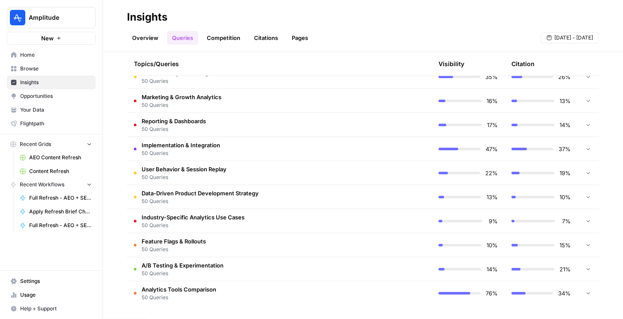
click at [229, 227] on span "50 Queries" at bounding box center [192, 225] width 103 height 8
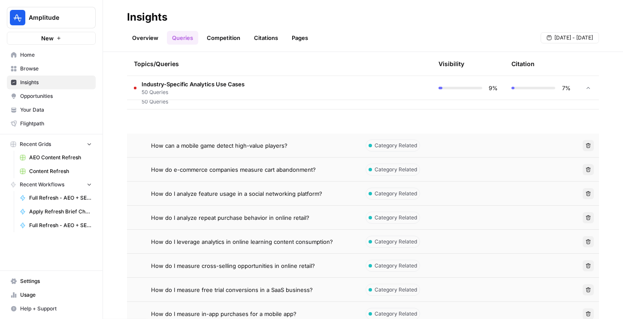
scroll to position [352, 0]
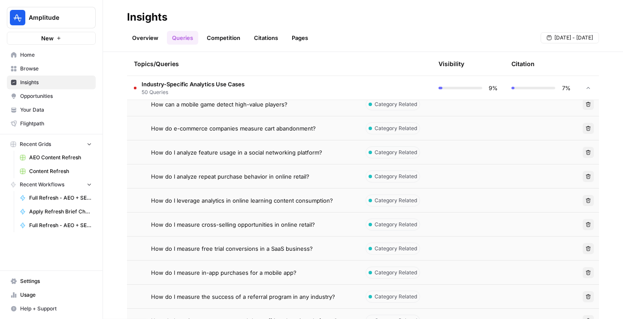
click at [226, 231] on td "How do I measure cross-selling opportunities in online retail?" at bounding box center [243, 224] width 232 height 24
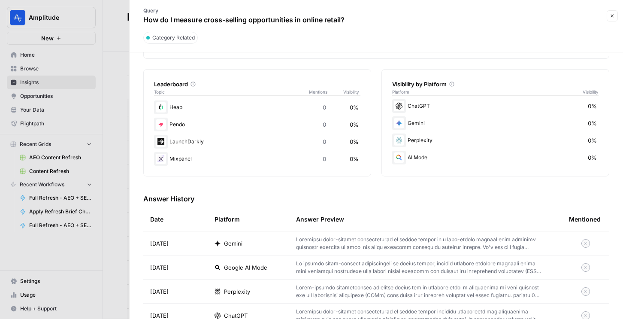
scroll to position [261, 0]
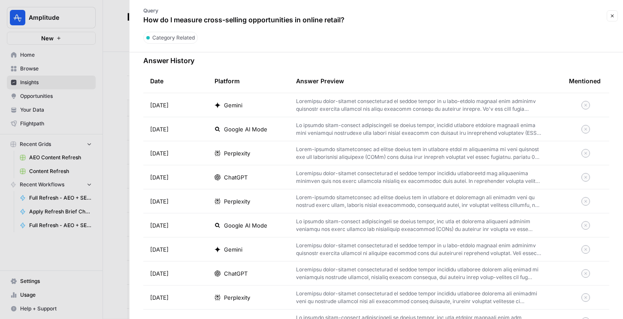
click at [254, 173] on div "ChatGPT" at bounding box center [248, 177] width 68 height 9
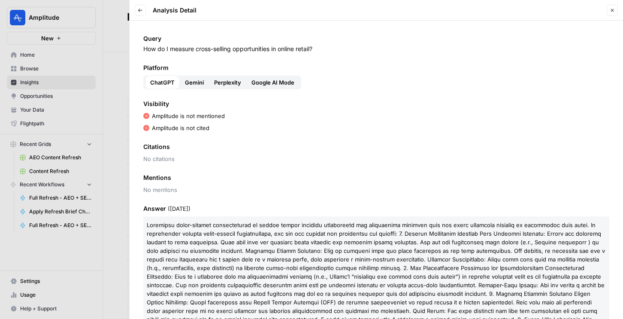
click at [112, 121] on div at bounding box center [311, 159] width 623 height 319
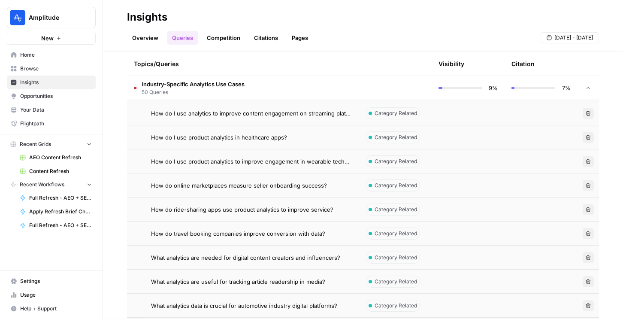
click at [250, 92] on td "Industry-Specific Analytics Use Cases 50 Queries" at bounding box center [243, 88] width 232 height 24
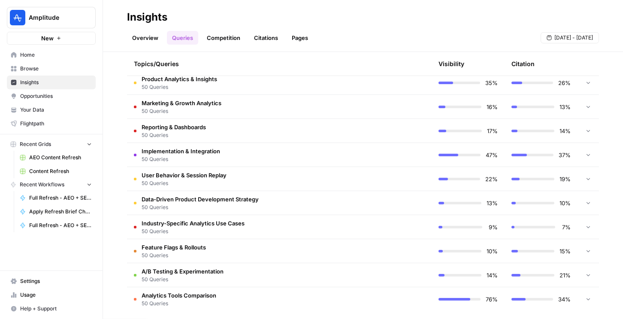
scroll to position [205, 0]
click at [194, 226] on span "Industry-Specific Analytics Use Cases" at bounding box center [192, 223] width 103 height 9
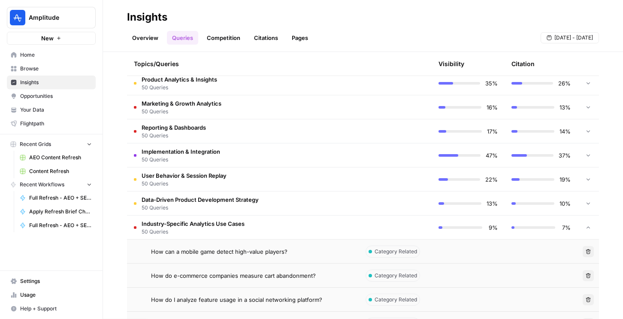
click at [207, 283] on td "How do e-commerce companies measure cart abandonment?" at bounding box center [243, 275] width 232 height 24
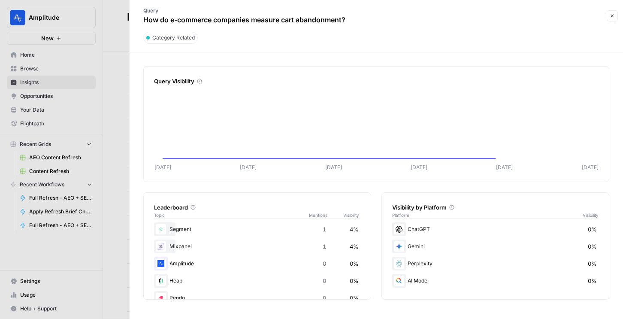
scroll to position [33, 0]
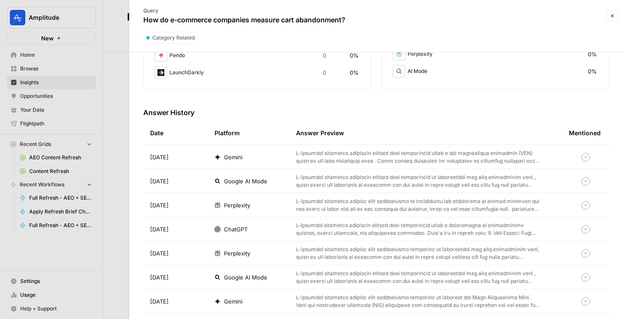
click at [208, 223] on td "ChatGPT" at bounding box center [248, 229] width 81 height 24
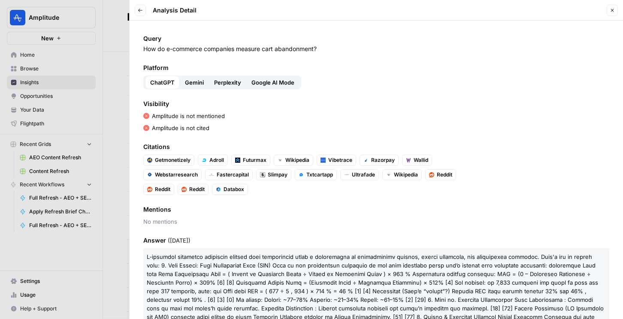
click at [608, 15] on button "Close" at bounding box center [611, 10] width 11 height 11
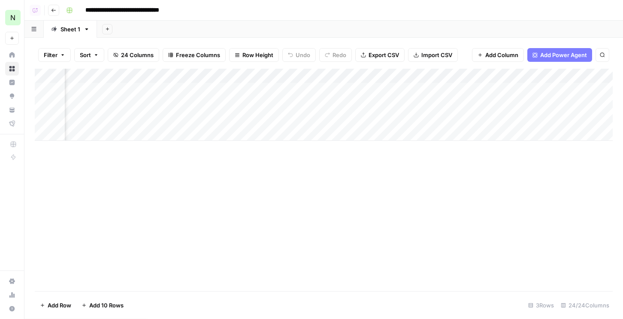
scroll to position [0, 1316]
click at [377, 92] on div "Add Column" at bounding box center [324, 105] width 578 height 72
click at [314, 92] on div "Add Column" at bounding box center [324, 105] width 578 height 72
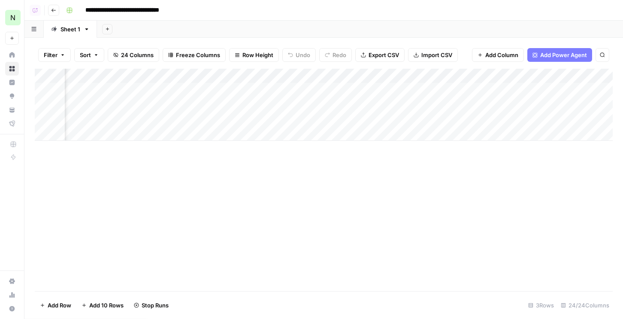
click at [571, 92] on div "Add Column" at bounding box center [324, 105] width 578 height 72
click at [379, 106] on div "Add Column" at bounding box center [324, 105] width 578 height 72
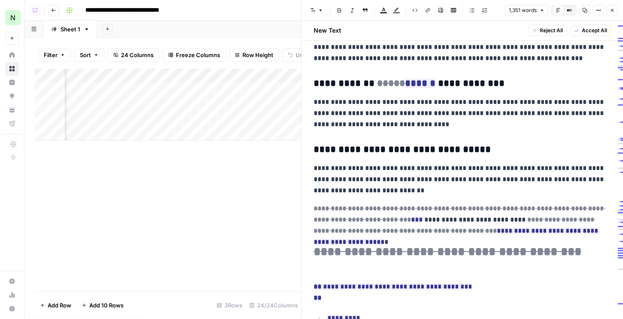
scroll to position [839, 0]
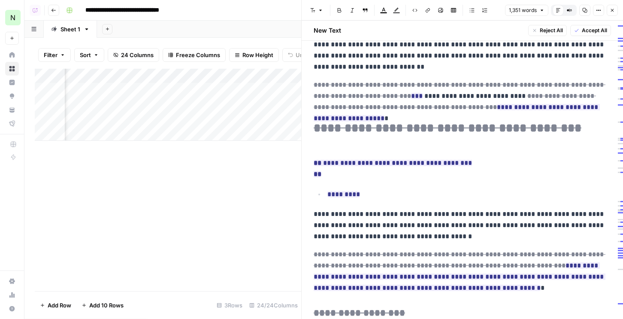
click at [612, 9] on icon "button" at bounding box center [611, 10] width 5 height 5
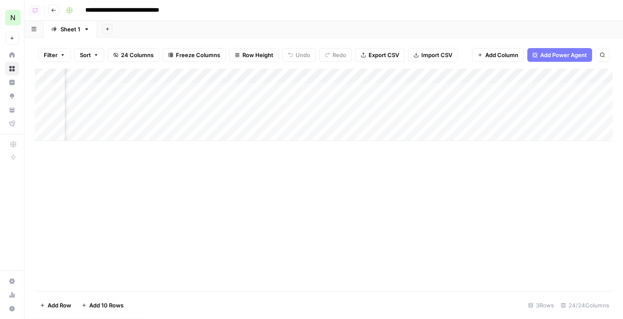
click at [380, 118] on div "Add Column" at bounding box center [324, 105] width 578 height 72
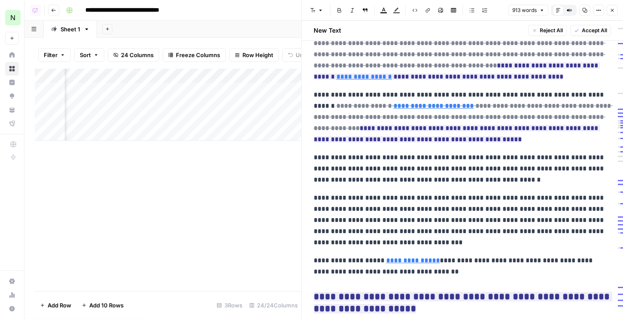
scroll to position [1132, 0]
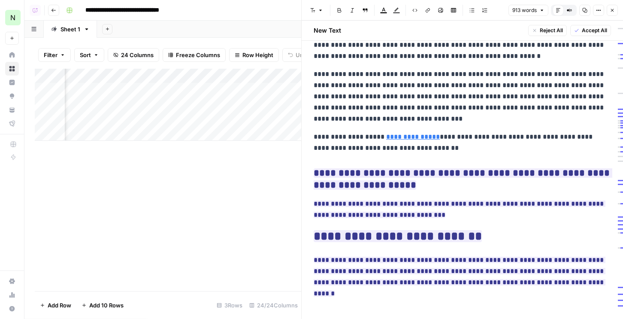
click at [612, 9] on icon "button" at bounding box center [611, 10] width 5 height 5
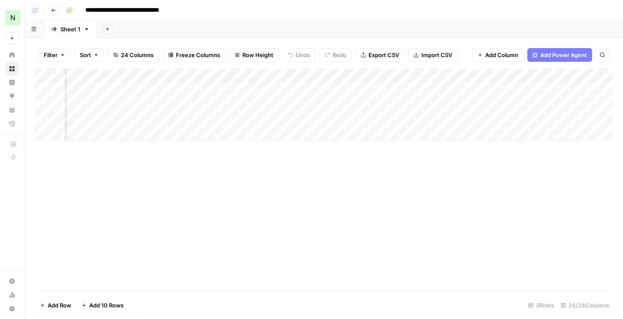
scroll to position [0, 311]
click at [563, 104] on div "Add Column" at bounding box center [324, 105] width 578 height 72
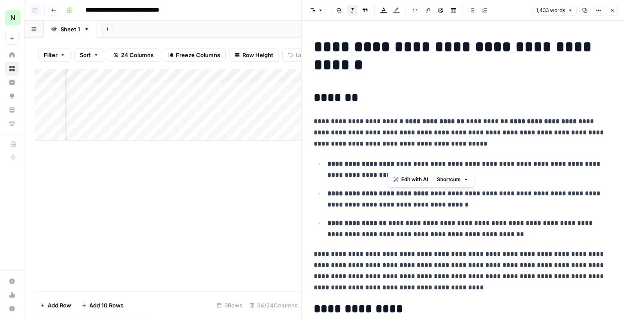
drag, startPoint x: 388, startPoint y: 159, endPoint x: 456, endPoint y: 160, distance: 67.3
click at [456, 160] on p "**********" at bounding box center [468, 169] width 283 height 22
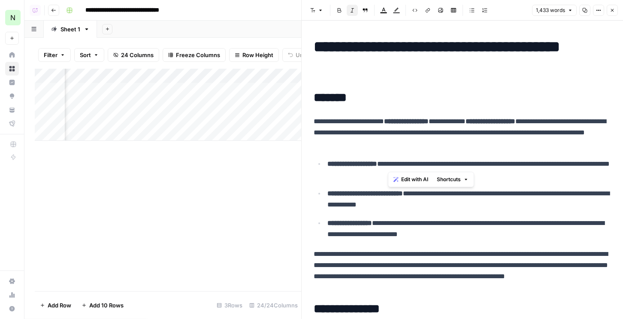
scroll to position [0, 210]
click at [204, 107] on div "Add Column" at bounding box center [168, 105] width 266 height 72
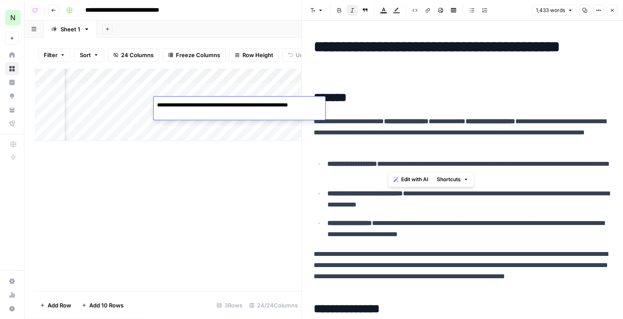
click at [235, 193] on div "Add Column" at bounding box center [168, 180] width 266 height 222
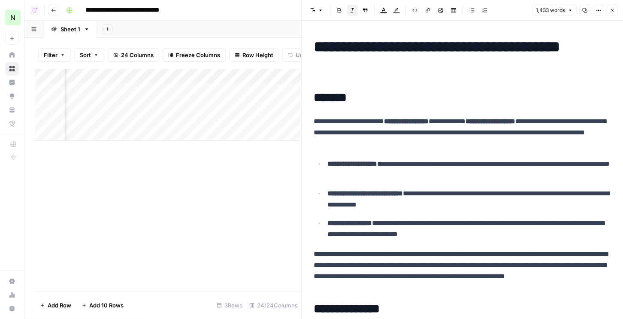
click at [414, 201] on p "**********" at bounding box center [468, 199] width 283 height 22
drag, startPoint x: 394, startPoint y: 122, endPoint x: 525, endPoint y: 122, distance: 130.3
click at [525, 122] on p "**********" at bounding box center [461, 132] width 297 height 33
click at [400, 172] on p "**********" at bounding box center [468, 169] width 283 height 22
drag, startPoint x: 396, startPoint y: 169, endPoint x: 449, endPoint y: 175, distance: 53.5
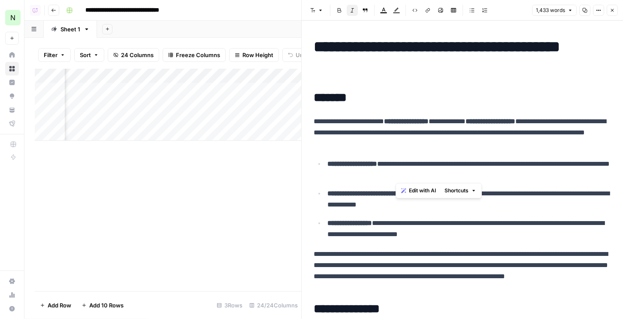
click at [449, 175] on p "**********" at bounding box center [468, 169] width 283 height 22
click at [436, 164] on p "**********" at bounding box center [468, 169] width 283 height 22
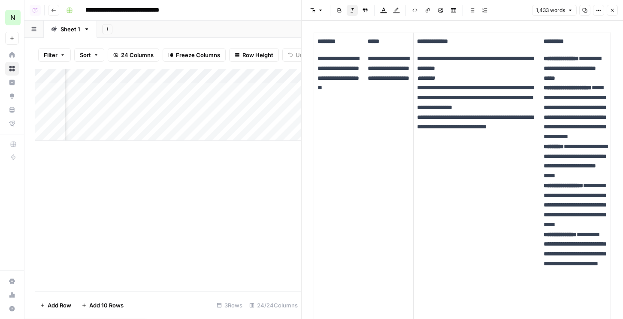
scroll to position [307, 0]
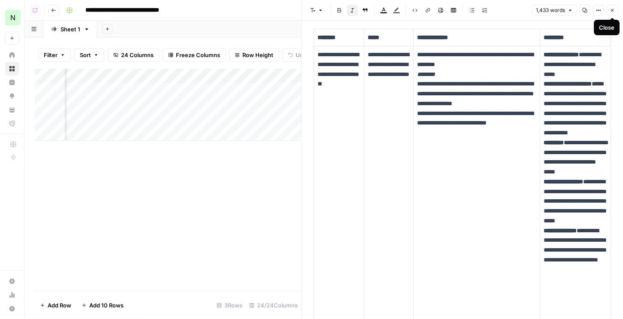
click at [612, 8] on icon "button" at bounding box center [611, 10] width 5 height 5
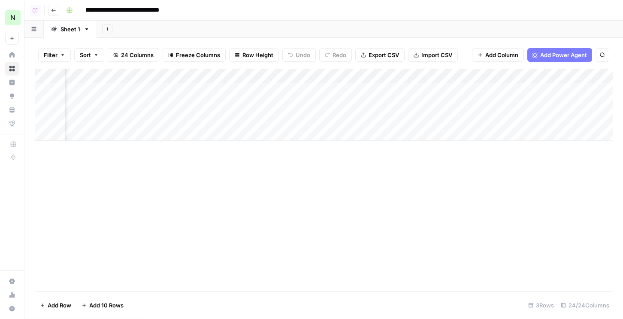
scroll to position [0, 940]
click at [137, 105] on div "Add Column" at bounding box center [324, 105] width 578 height 72
click at [451, 104] on div "Add Column" at bounding box center [324, 105] width 578 height 72
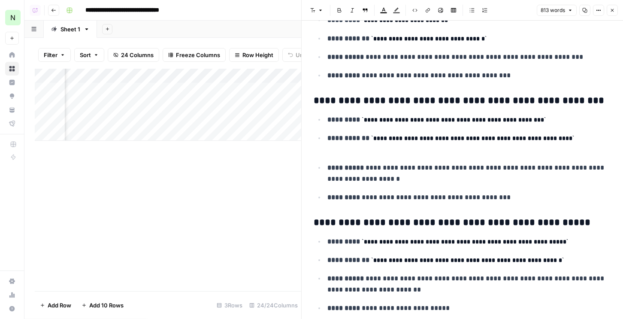
scroll to position [692, 0]
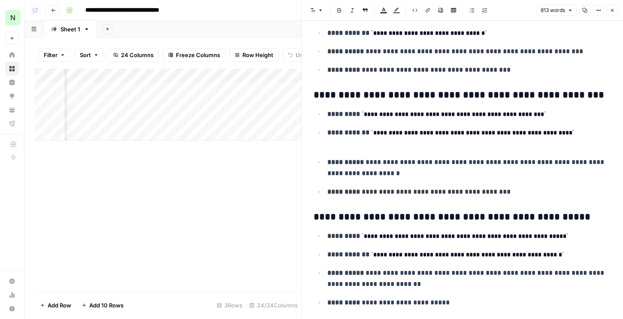
click at [610, 9] on icon "button" at bounding box center [611, 10] width 5 height 5
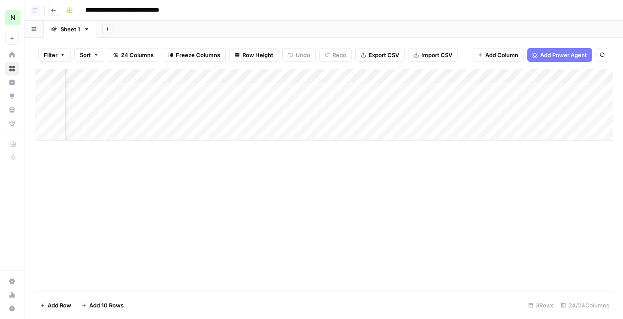
click at [364, 73] on div "Add Column" at bounding box center [324, 105] width 578 height 72
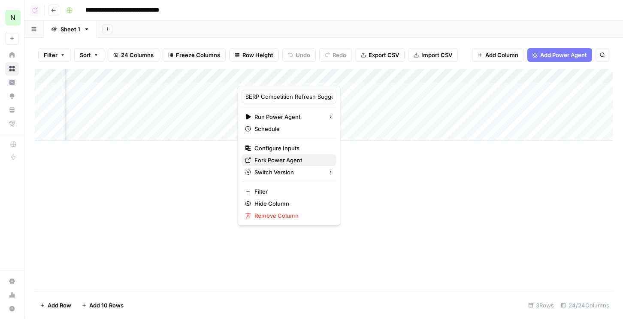
click at [275, 163] on span "Fork Power Agent" at bounding box center [291, 160] width 75 height 9
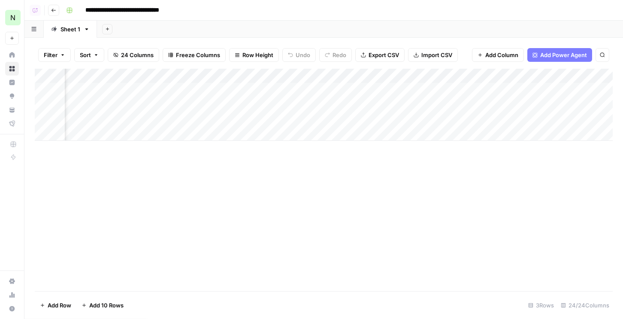
scroll to position [0, 780]
click at [273, 104] on div "Add Column" at bounding box center [324, 105] width 578 height 72
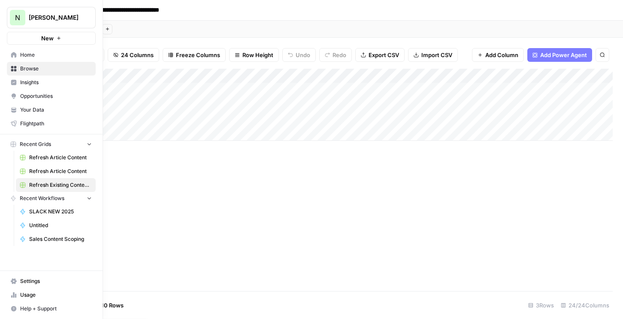
click at [38, 104] on link "Your Data" at bounding box center [51, 110] width 89 height 14
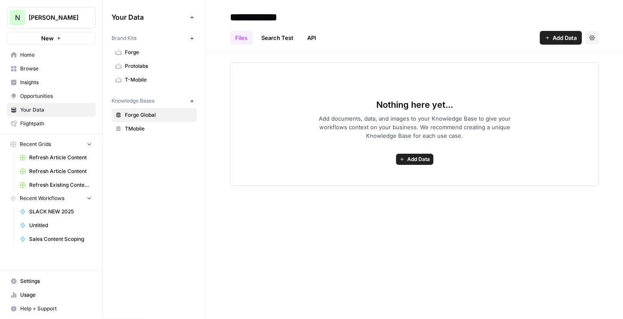
click at [151, 68] on span "Protolabs" at bounding box center [159, 66] width 68 height 8
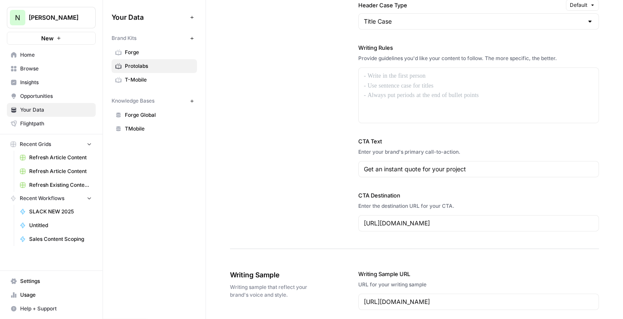
scroll to position [764, 0]
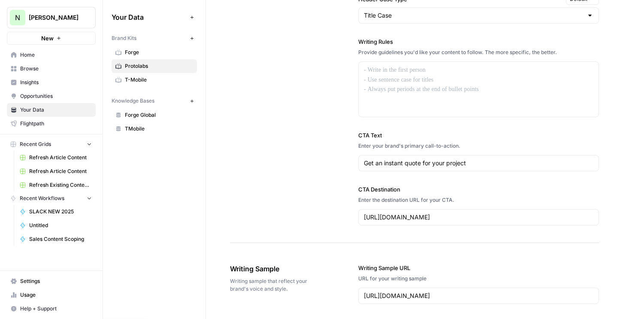
click at [190, 101] on icon "button" at bounding box center [192, 101] width 5 height 5
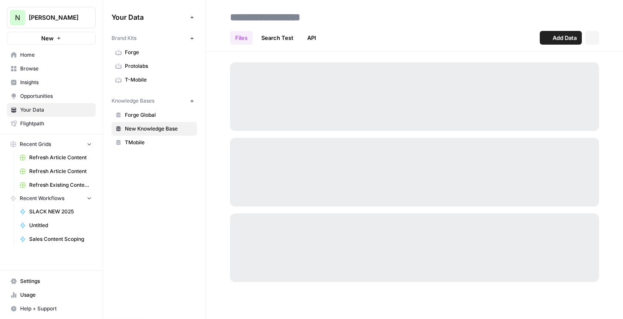
click at [156, 116] on span "Forge Global" at bounding box center [159, 115] width 68 height 8
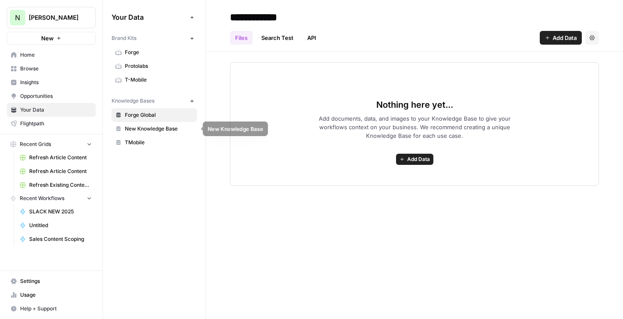
click at [149, 144] on span "TMobile" at bounding box center [159, 142] width 68 height 8
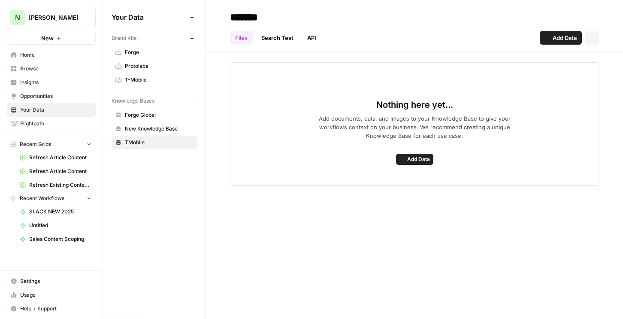
click at [149, 131] on span "New Knowledge Base" at bounding box center [159, 129] width 68 height 8
click at [555, 41] on span "Add Data" at bounding box center [564, 37] width 24 height 9
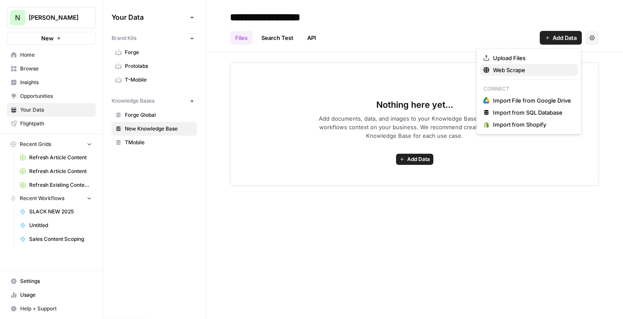
click at [502, 65] on button "Web Scrape" at bounding box center [529, 70] width 98 height 12
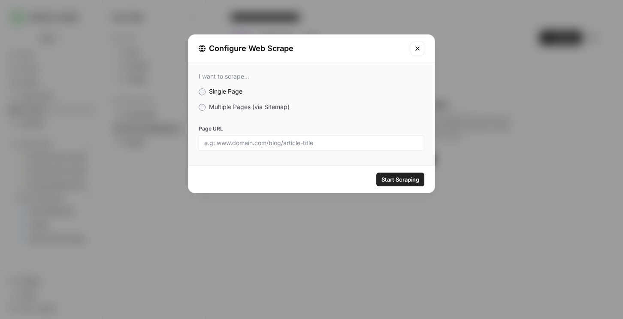
click at [265, 110] on label "Multiple Pages (via Sitemap)" at bounding box center [312, 106] width 226 height 9
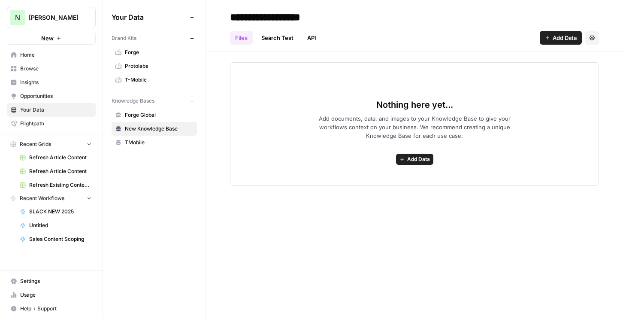
click at [55, 26] on button "N [PERSON_NAME]" at bounding box center [51, 17] width 89 height 21
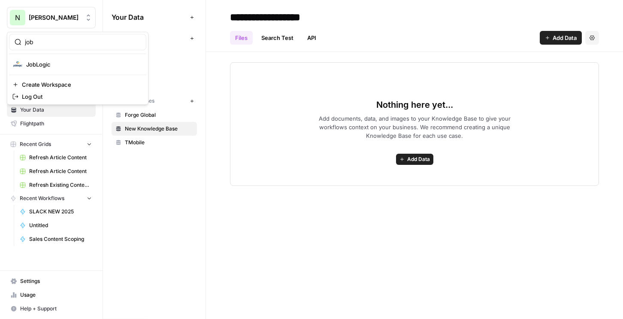
type input "job"
click at [46, 61] on span "JobLogic" at bounding box center [82, 64] width 113 height 9
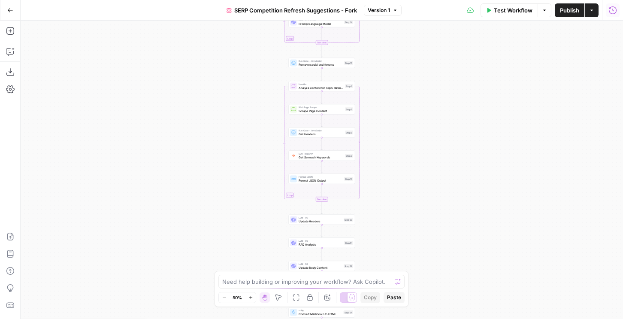
click at [611, 13] on icon "button" at bounding box center [612, 10] width 8 height 8
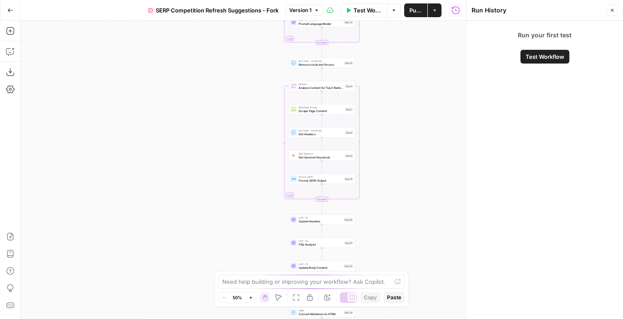
click at [611, 13] on button "Close" at bounding box center [611, 10] width 11 height 11
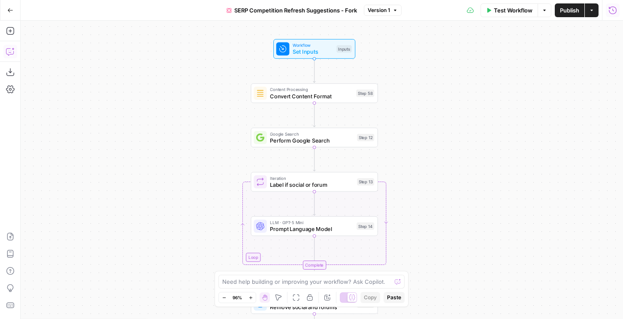
click at [12, 51] on icon "button" at bounding box center [10, 51] width 9 height 9
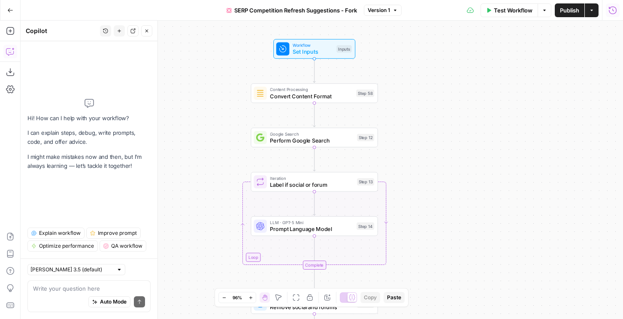
click at [69, 231] on span "Explain workflow" at bounding box center [60, 233] width 42 height 8
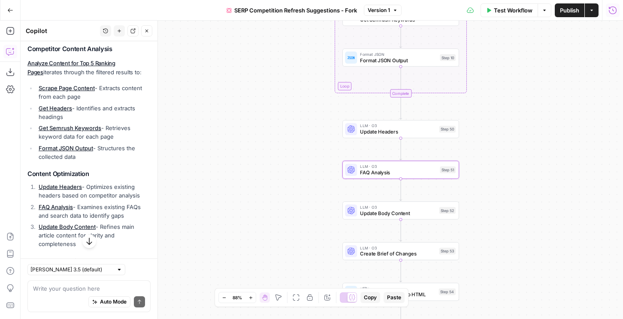
scroll to position [265, 0]
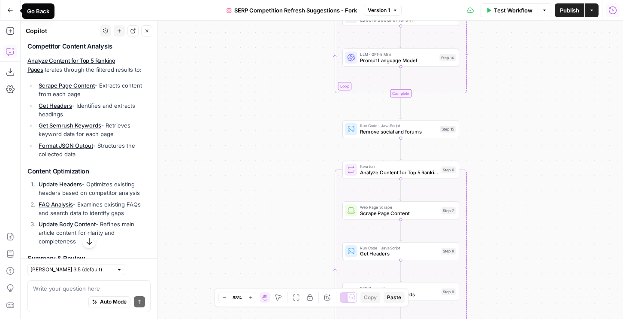
click at [10, 8] on icon "button" at bounding box center [10, 10] width 6 height 6
